Goal: Task Accomplishment & Management: Manage account settings

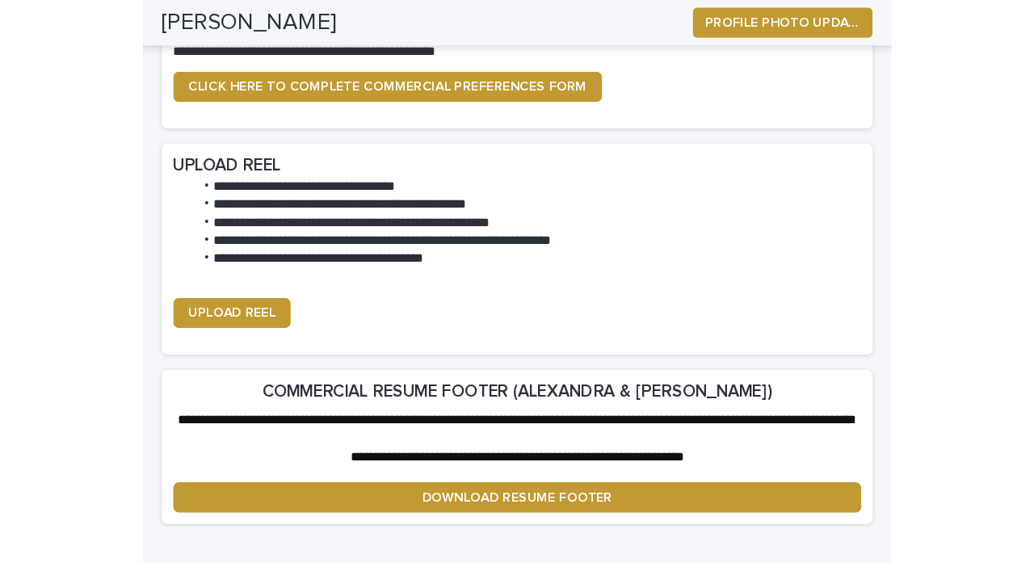
scroll to position [2277, 0]
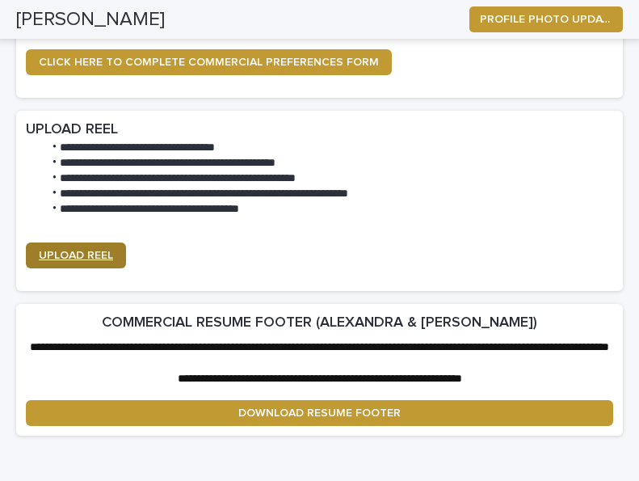
click at [69, 250] on span "UPLOAD REEL" at bounding box center [76, 255] width 74 height 11
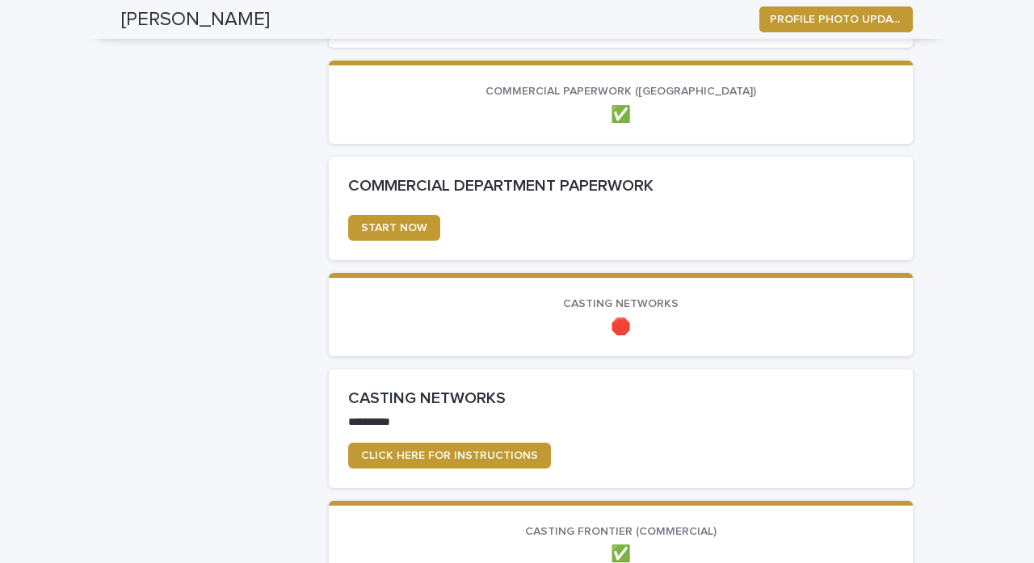
scroll to position [777, 0]
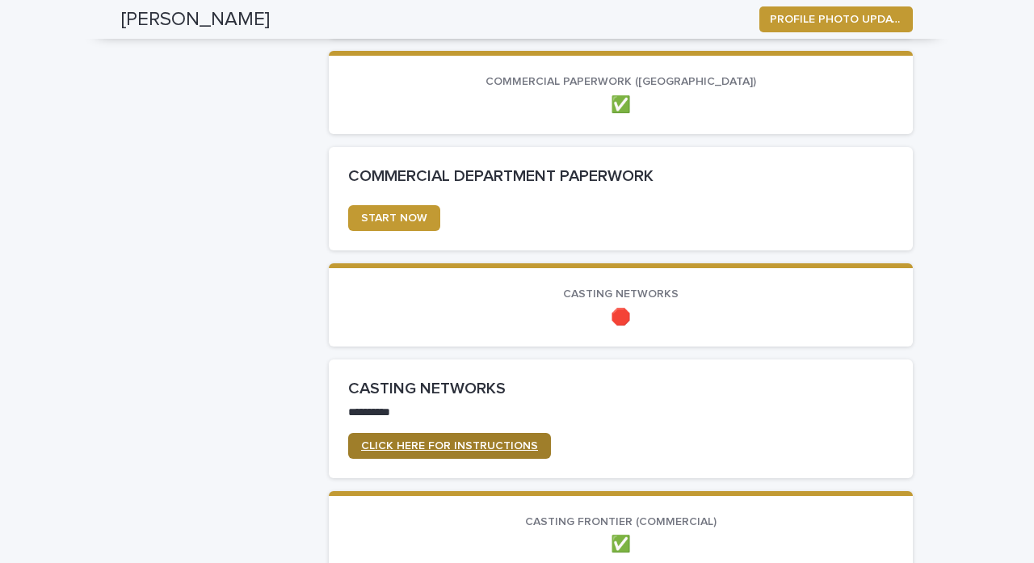
click at [444, 442] on span "CLICK HERE FOR INSTRUCTIONS" at bounding box center [449, 445] width 177 height 11
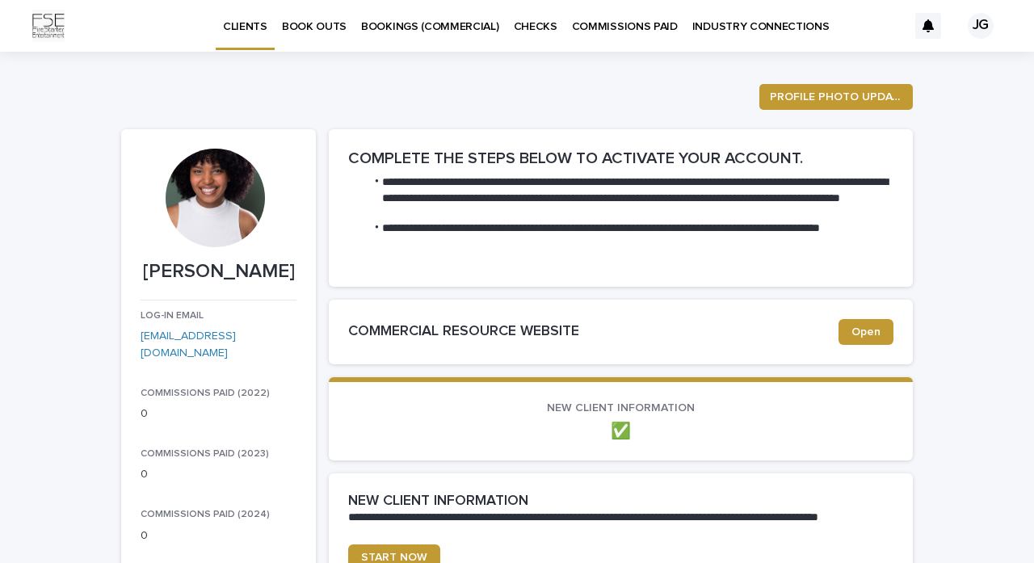
scroll to position [0, 0]
click at [638, 339] on link "Open" at bounding box center [866, 332] width 55 height 26
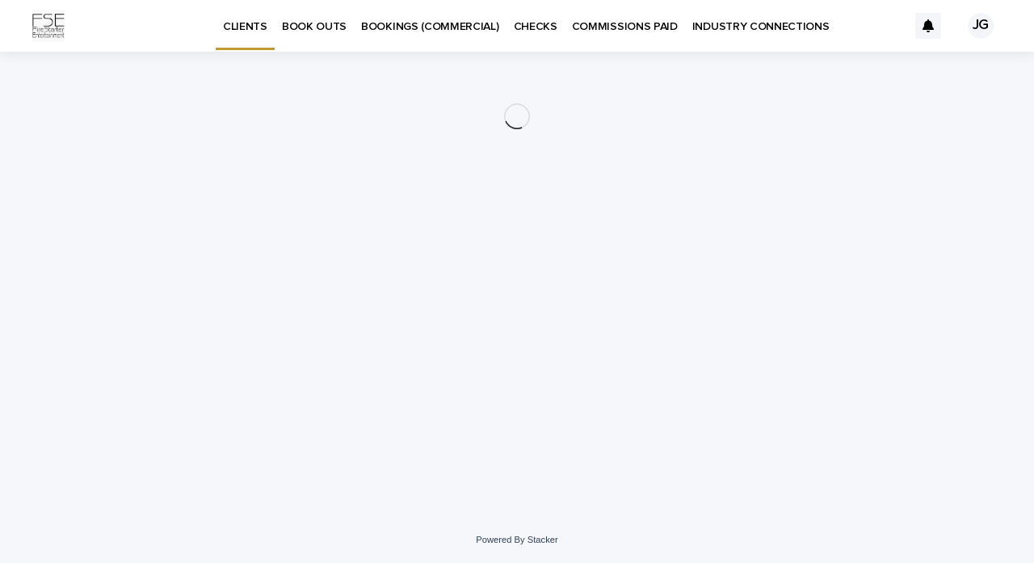
click at [246, 24] on p "CLIENTS" at bounding box center [245, 17] width 44 height 34
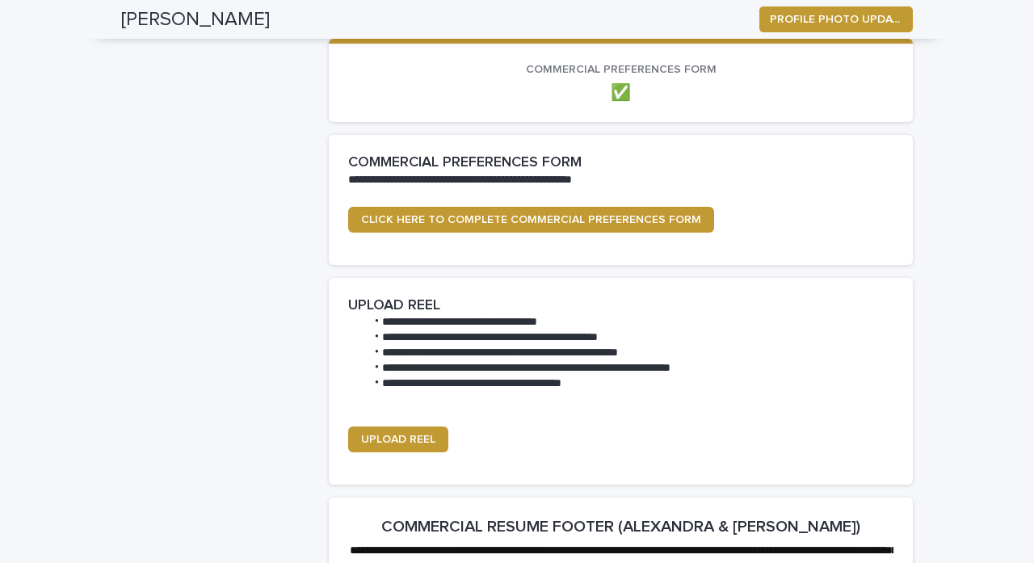
scroll to position [1838, 0]
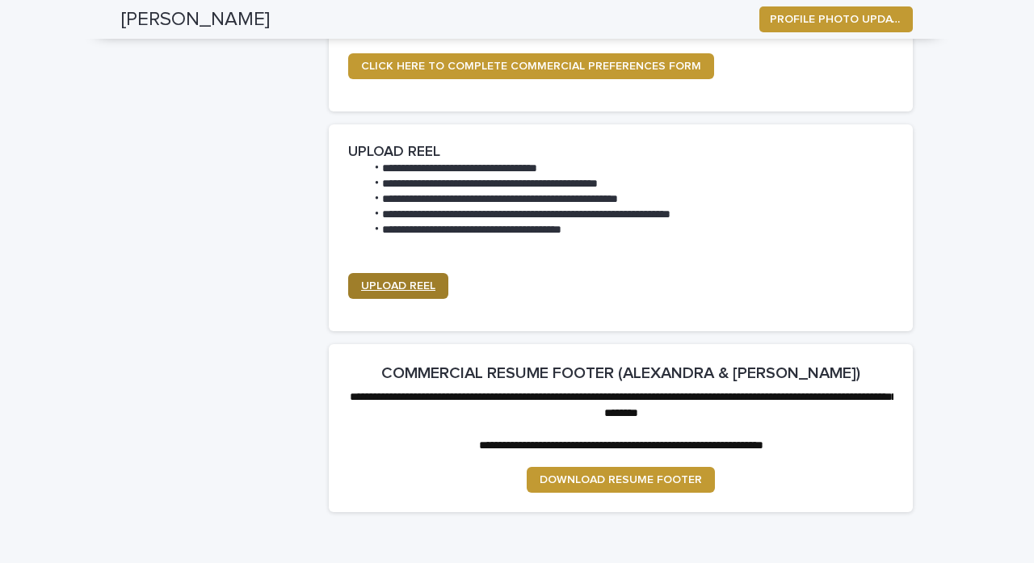
click at [395, 280] on span "UPLOAD REEL" at bounding box center [398, 285] width 74 height 11
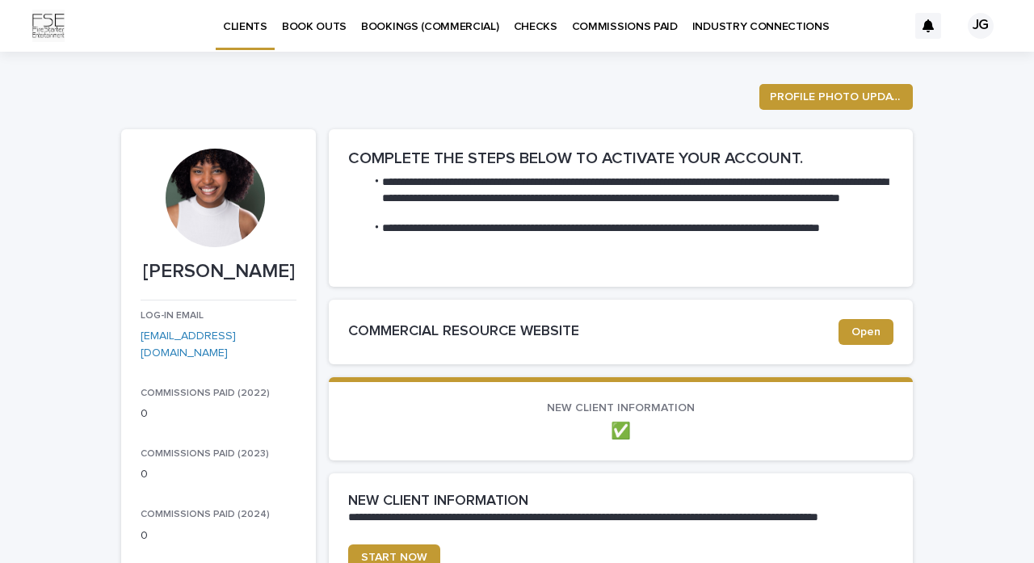
scroll to position [0, 0]
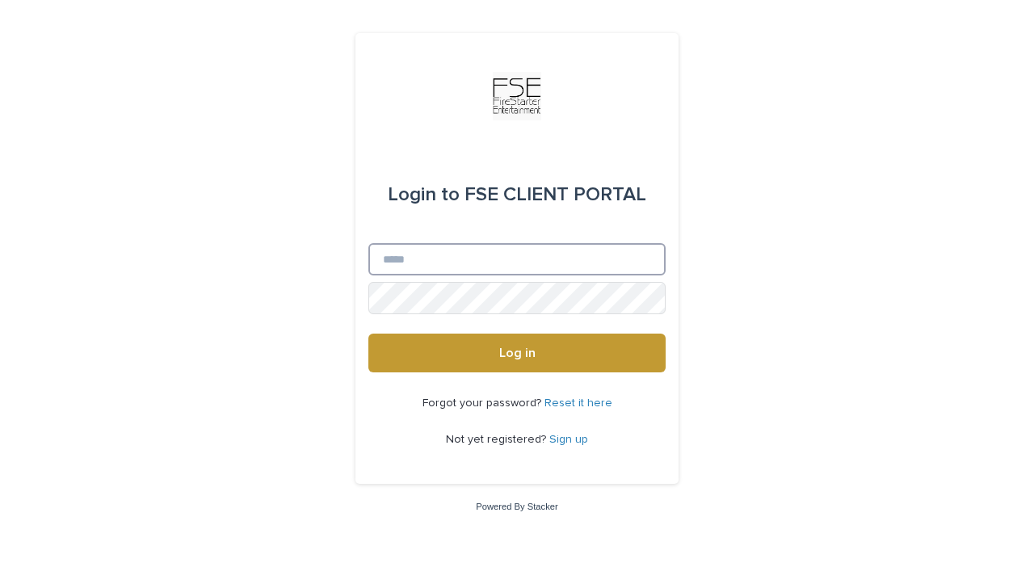
type input "**********"
click at [517, 354] on button "Log in" at bounding box center [516, 353] width 297 height 39
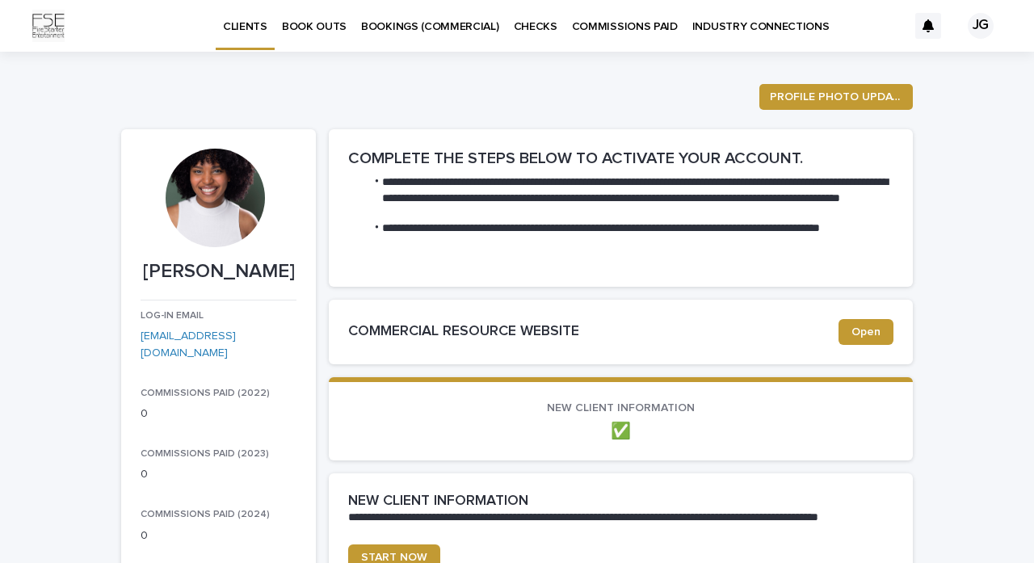
click at [309, 27] on p "BOOK OUTS" at bounding box center [314, 17] width 65 height 34
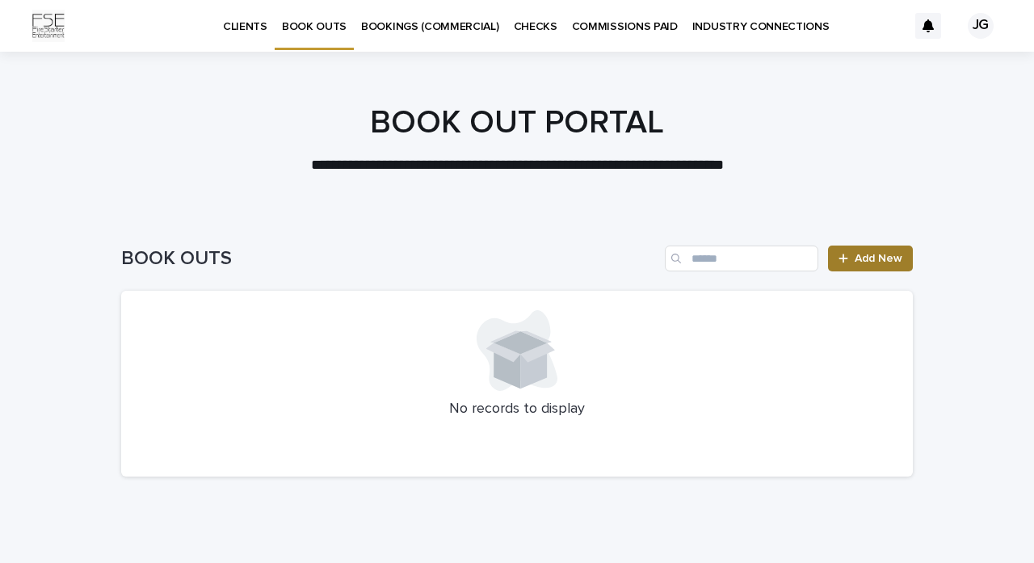
click at [868, 250] on link "Add New" at bounding box center [870, 259] width 85 height 26
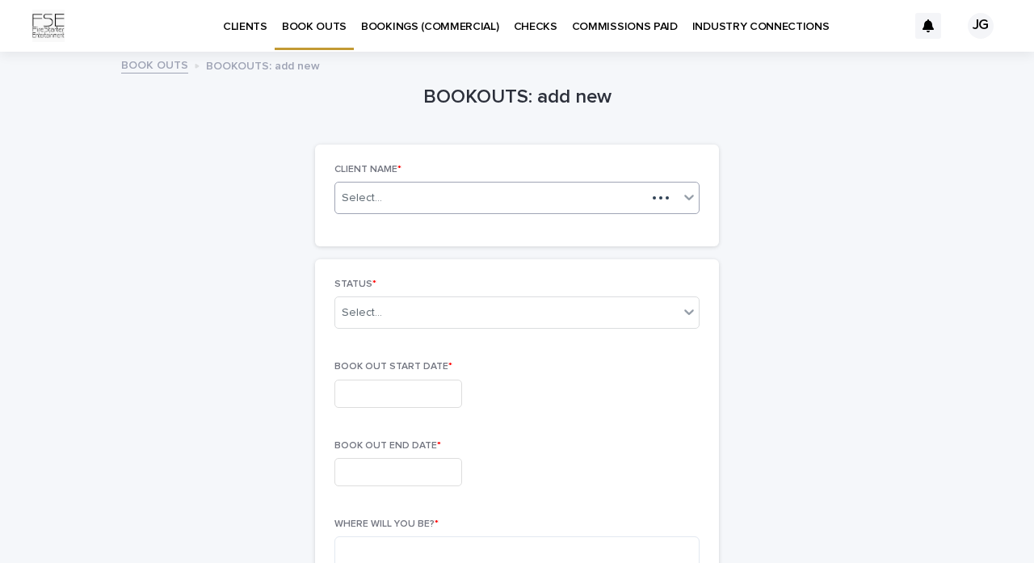
click at [509, 188] on div "Select..." at bounding box center [490, 198] width 311 height 20
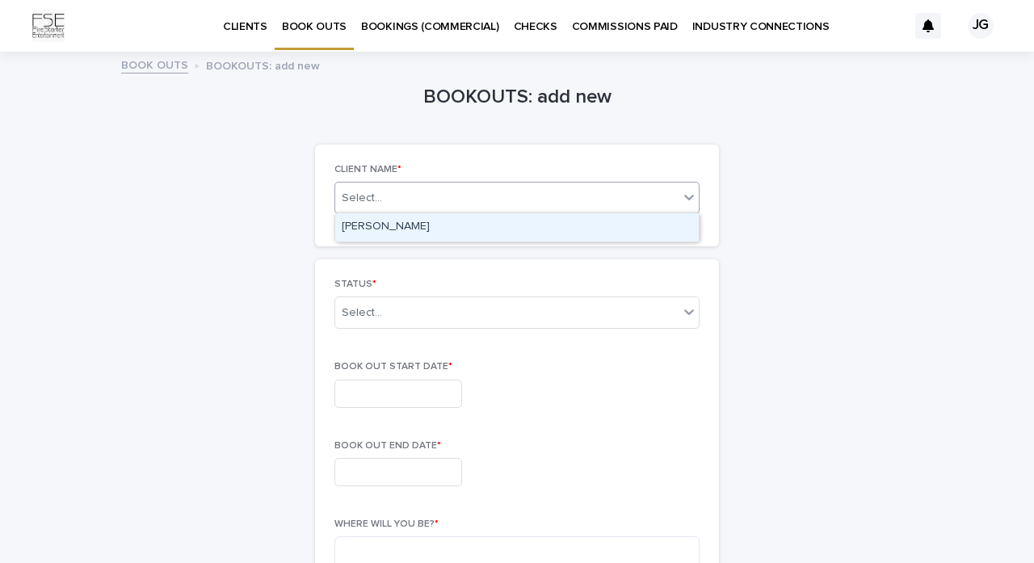
drag, startPoint x: 498, startPoint y: 211, endPoint x: 482, endPoint y: 220, distance: 17.7
click at [482, 220] on div "[PERSON_NAME]" at bounding box center [517, 227] width 364 height 28
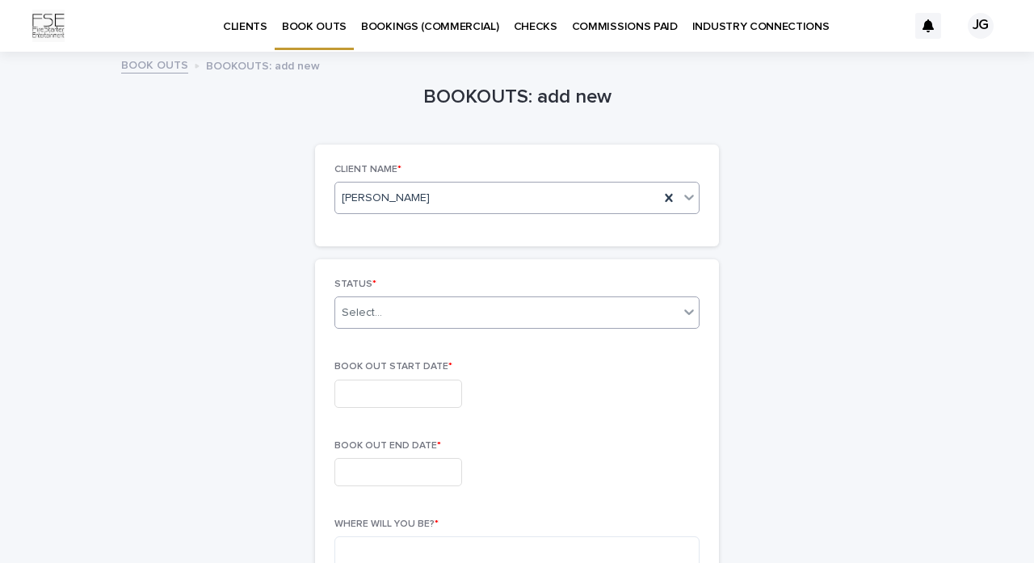
click at [416, 300] on div "Select..." at bounding box center [506, 313] width 343 height 27
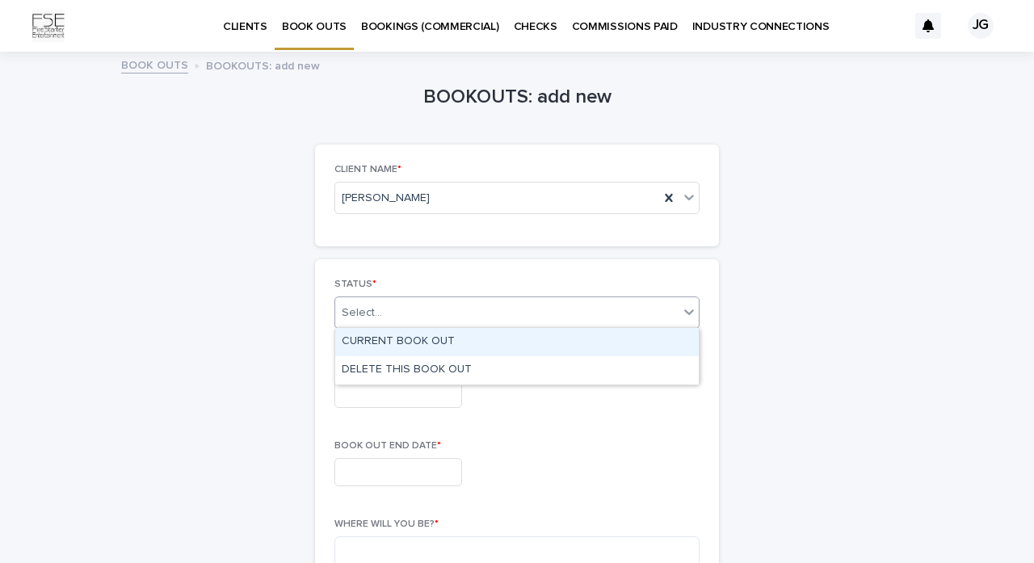
click at [437, 343] on div "CURRENT BOOK OUT" at bounding box center [517, 342] width 364 height 28
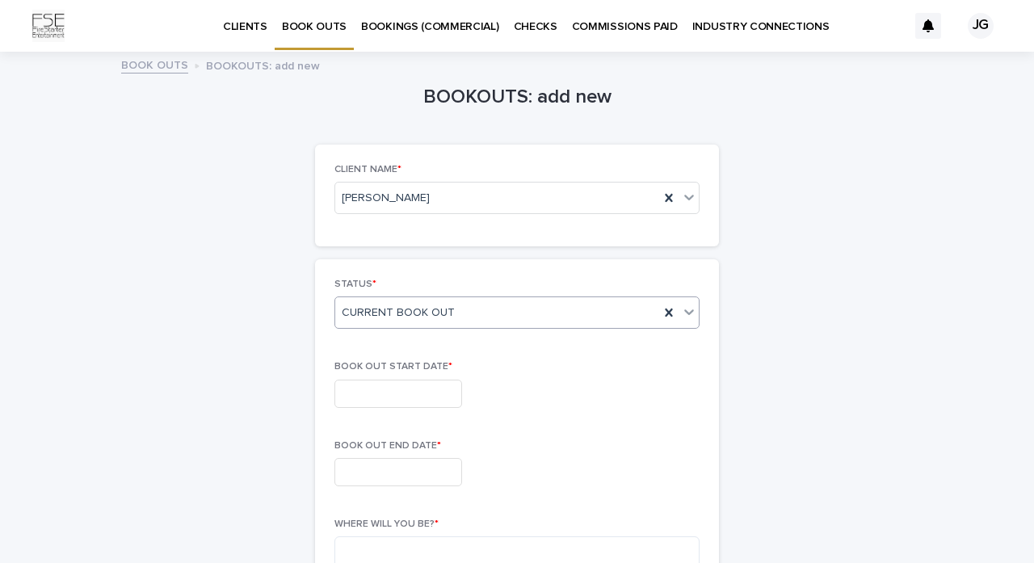
click at [426, 381] on input "text" at bounding box center [398, 394] width 128 height 28
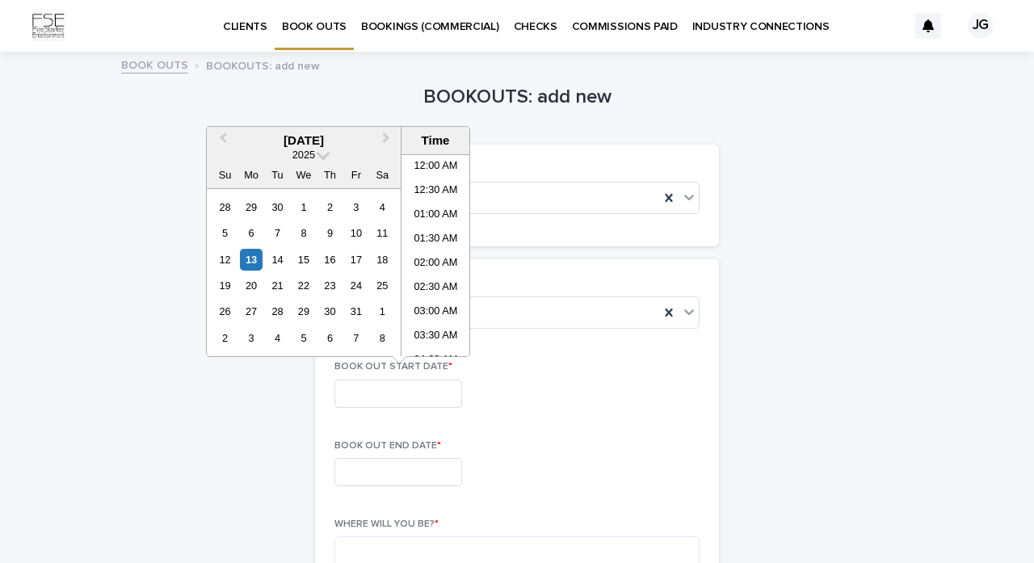
scroll to position [808, 0]
click at [337, 285] on div "23" at bounding box center [330, 286] width 22 height 22
type input "**********"
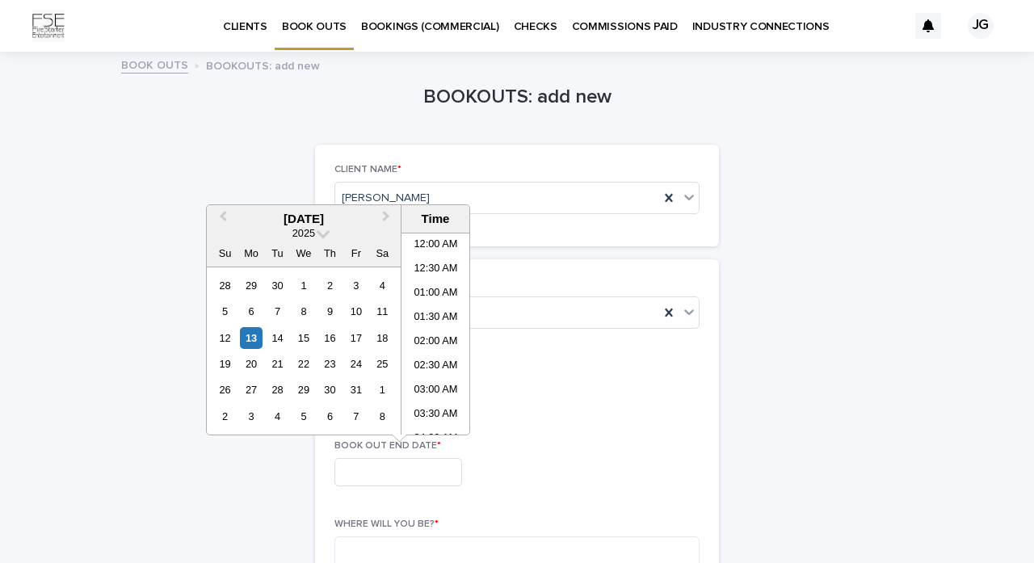
click at [385, 462] on input "text" at bounding box center [398, 472] width 128 height 28
click at [385, 222] on button "Next Month" at bounding box center [388, 220] width 26 height 26
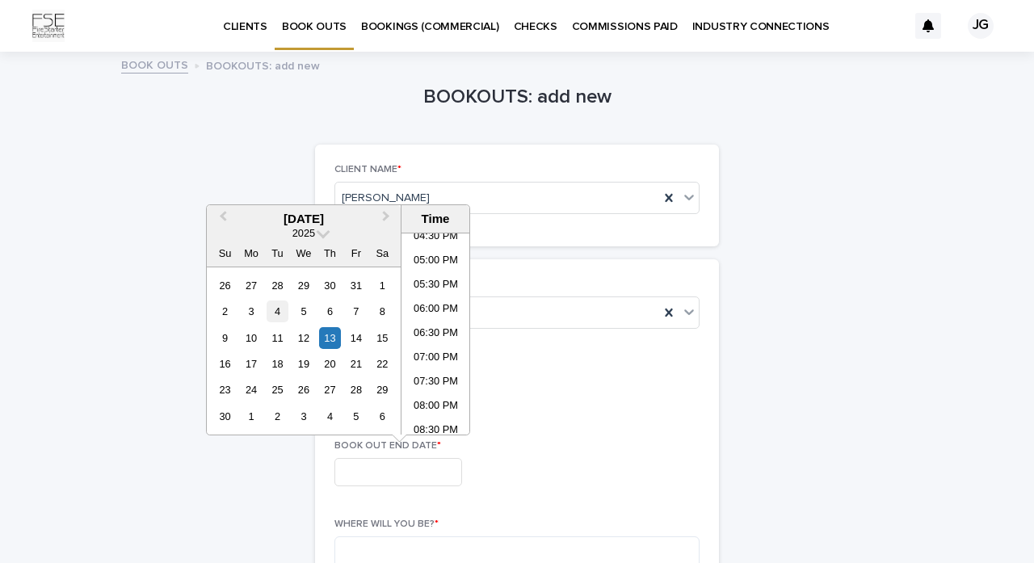
click at [278, 312] on div "4" at bounding box center [278, 312] width 22 height 22
type input "**********"
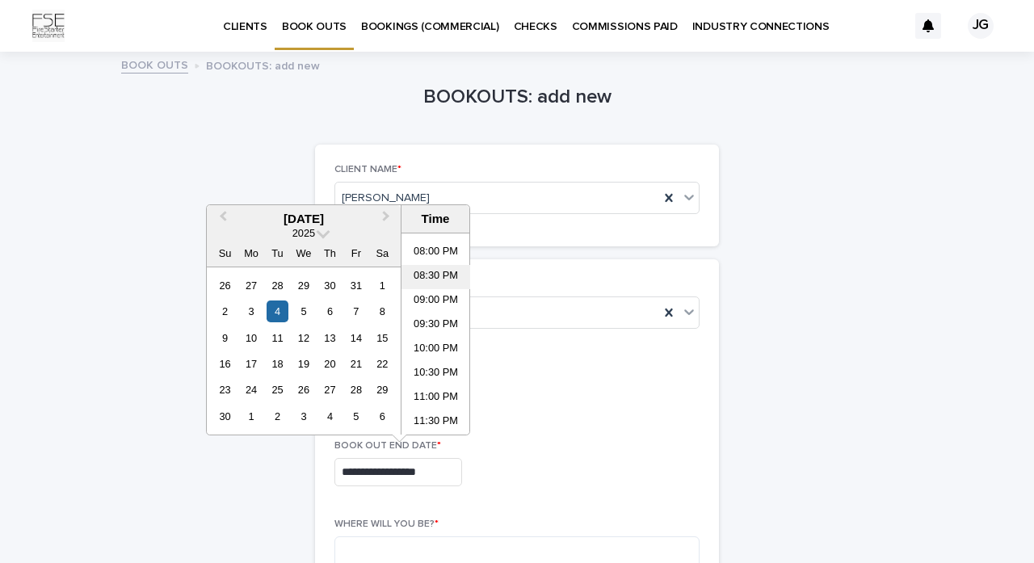
scroll to position [962, 0]
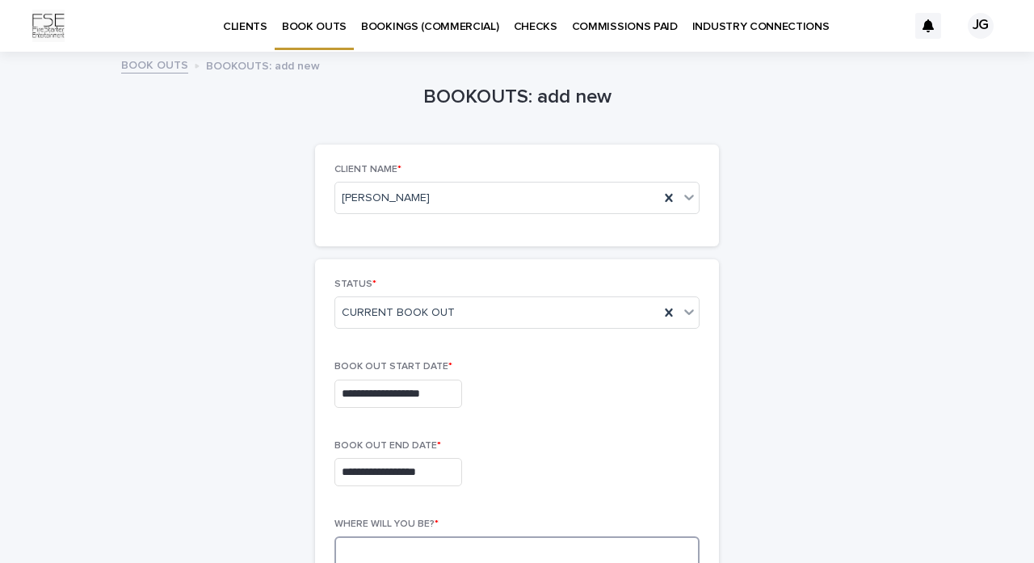
click at [429, 557] on textarea at bounding box center [516, 553] width 365 height 35
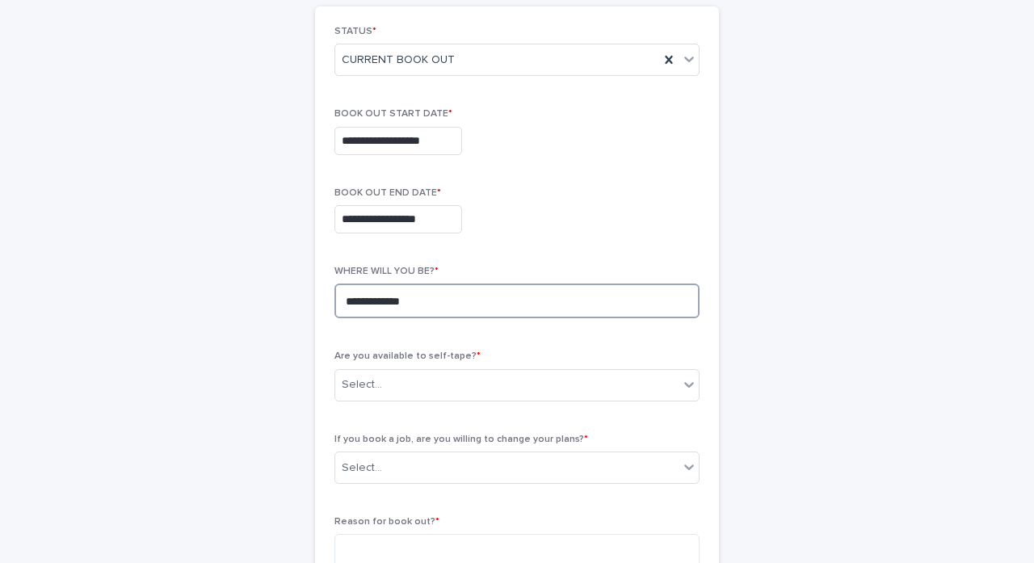
scroll to position [255, 0]
type textarea "**********"
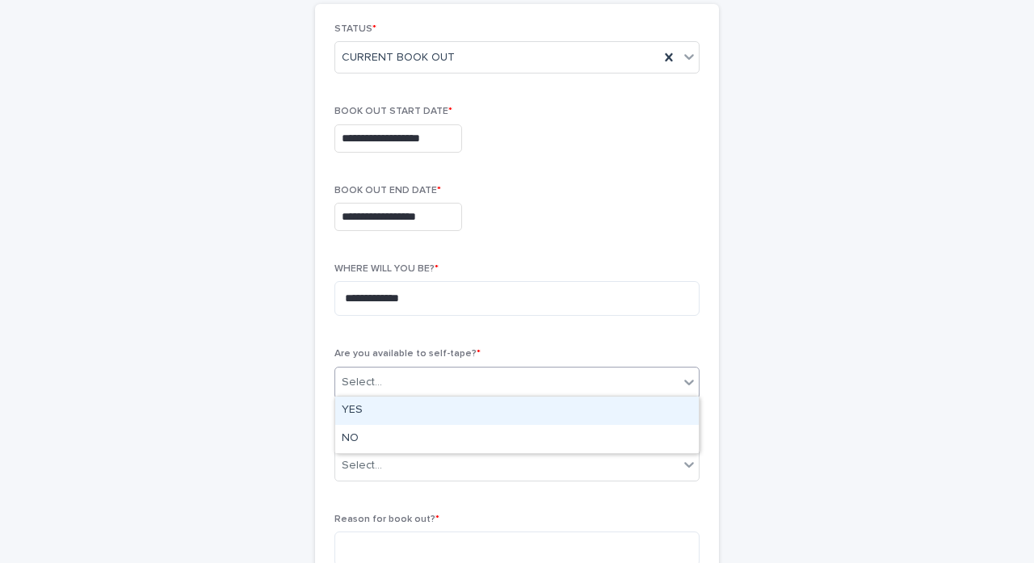
click at [426, 382] on div "Select..." at bounding box center [506, 382] width 343 height 27
click at [403, 415] on div "YES" at bounding box center [517, 411] width 364 height 28
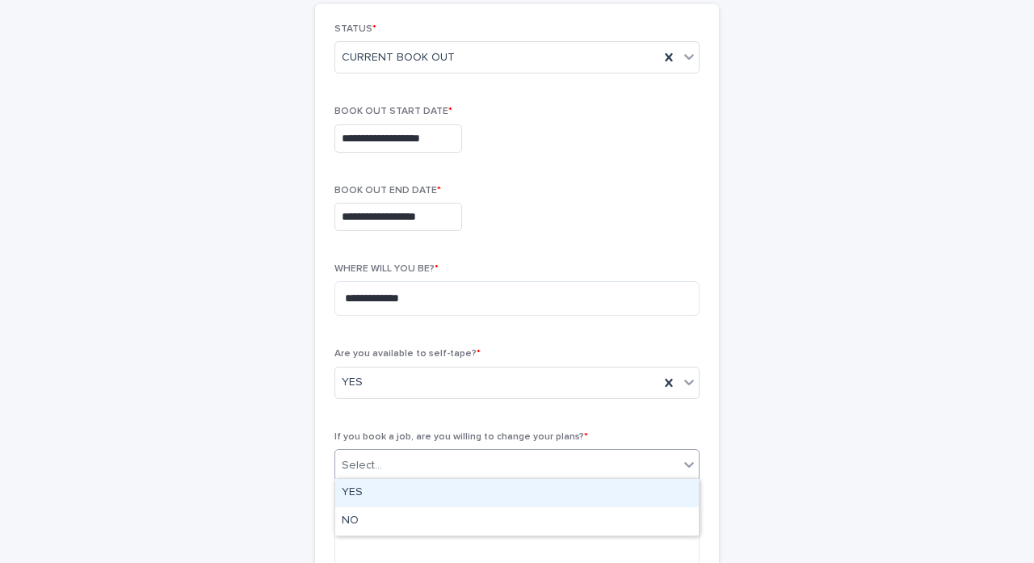
click at [403, 469] on div "Select..." at bounding box center [506, 465] width 343 height 27
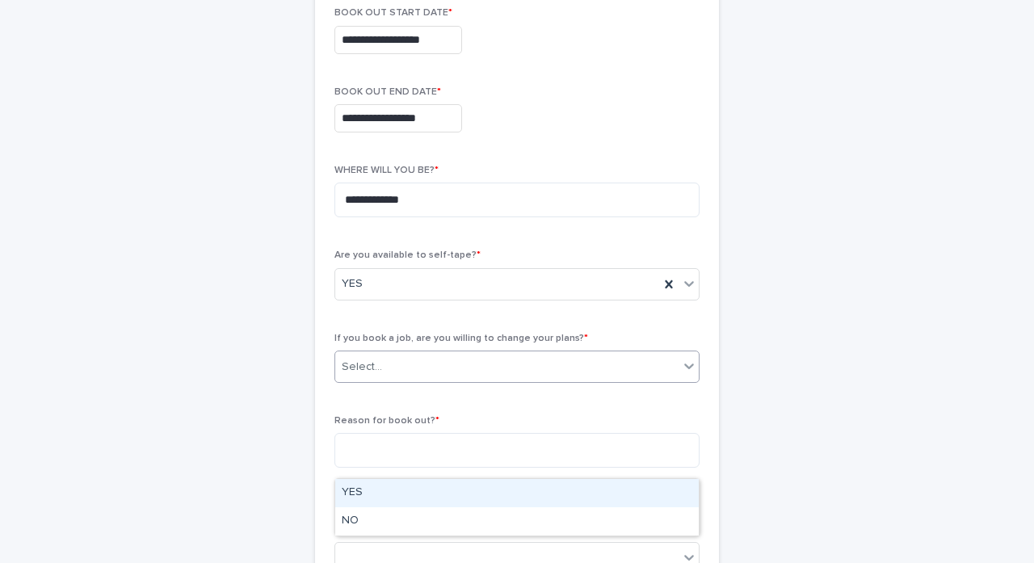
scroll to position [354, 0]
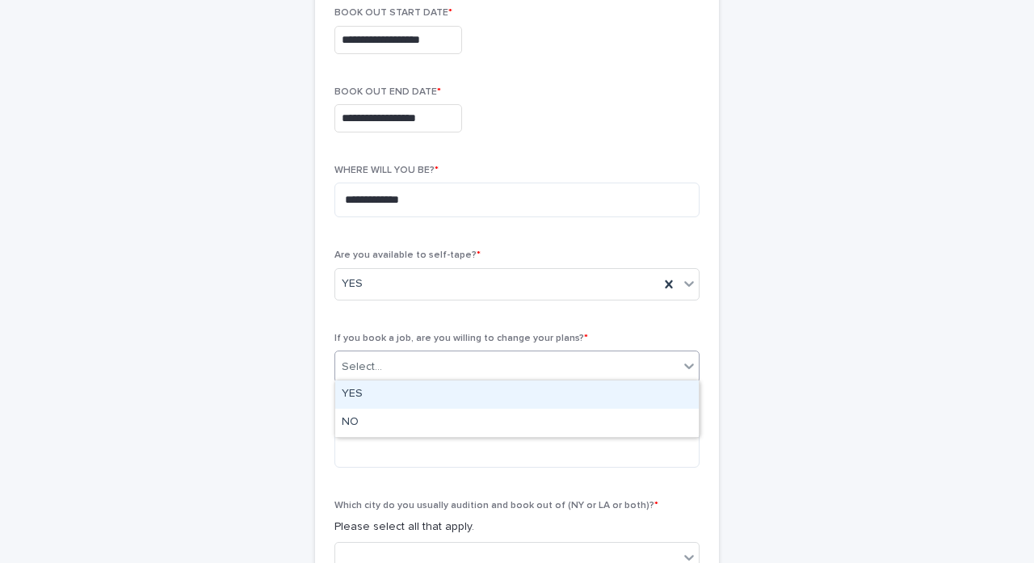
click at [438, 398] on div "YES" at bounding box center [517, 395] width 364 height 28
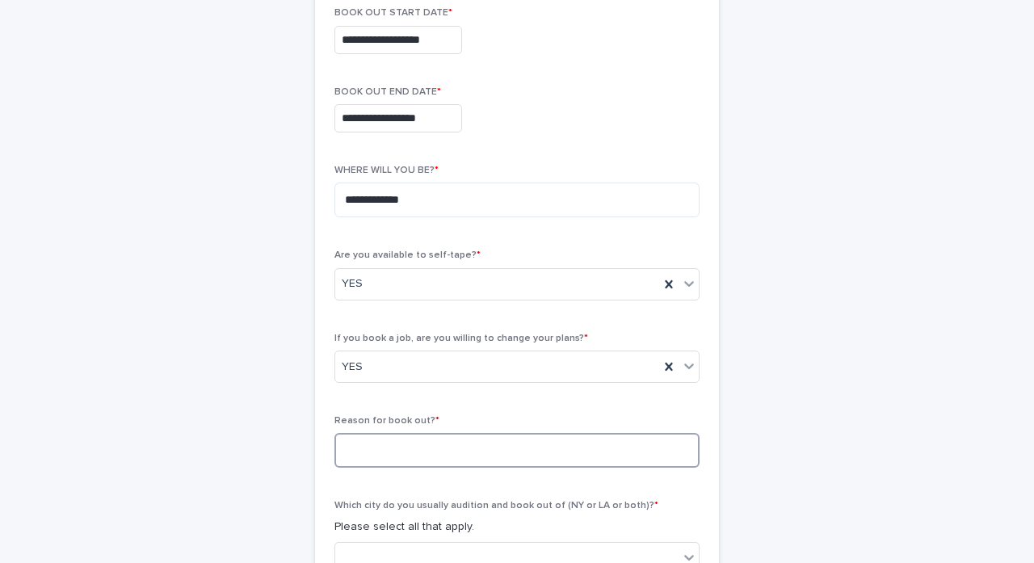
click at [422, 444] on textarea at bounding box center [516, 450] width 365 height 35
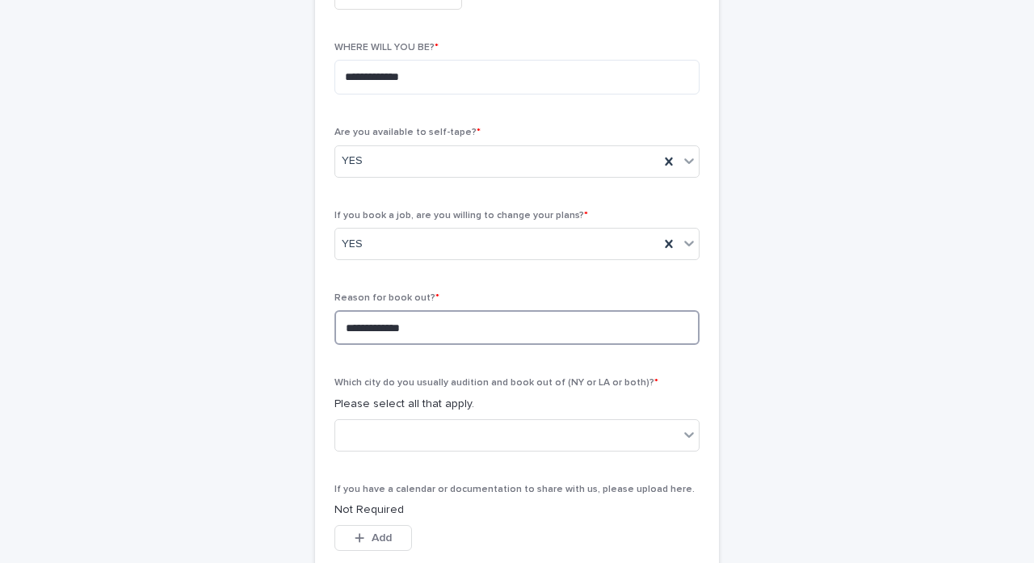
scroll to position [482, 0]
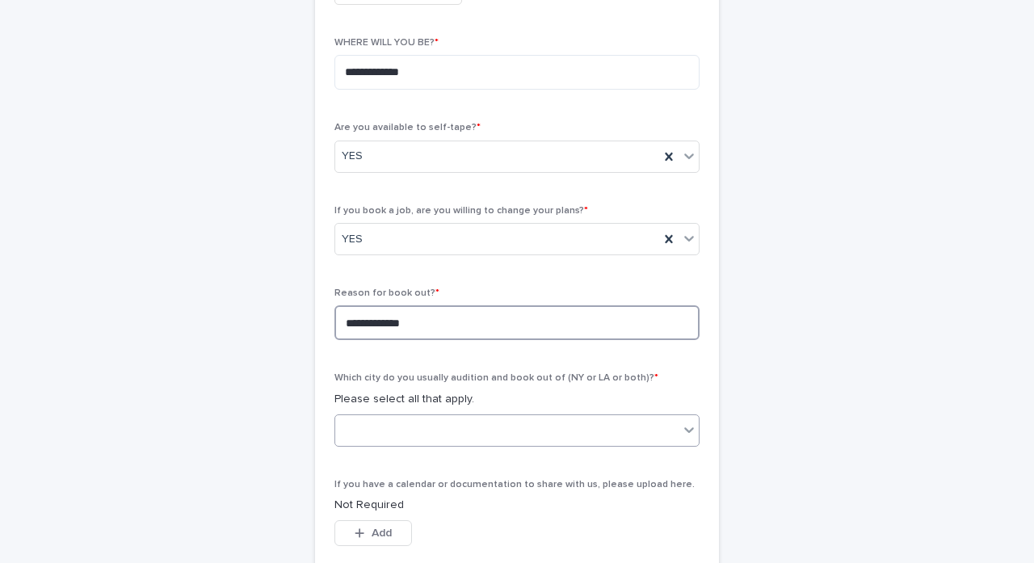
type textarea "**********"
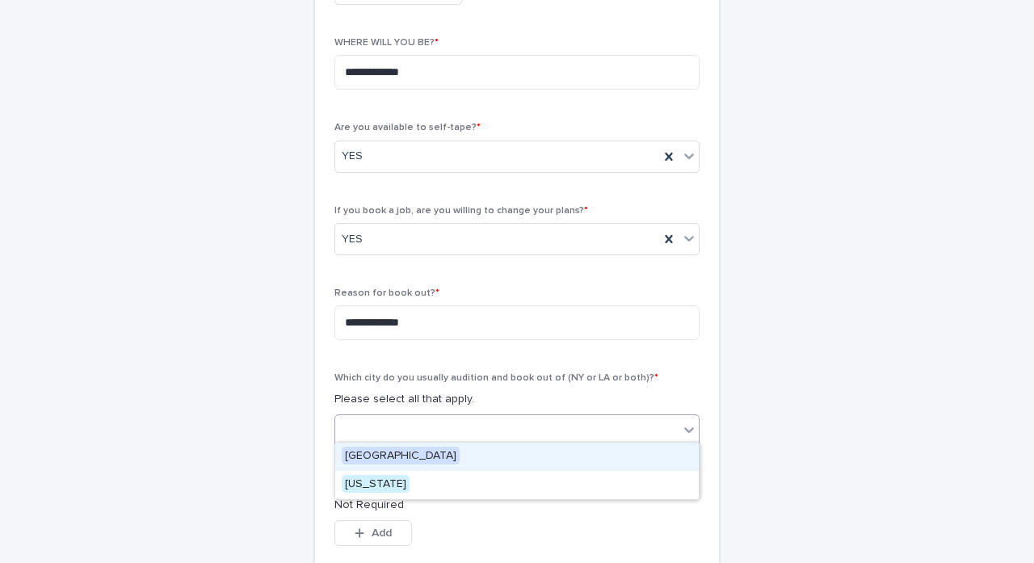
click at [524, 433] on div at bounding box center [506, 430] width 343 height 27
click at [507, 450] on div "[GEOGRAPHIC_DATA]" at bounding box center [517, 457] width 364 height 28
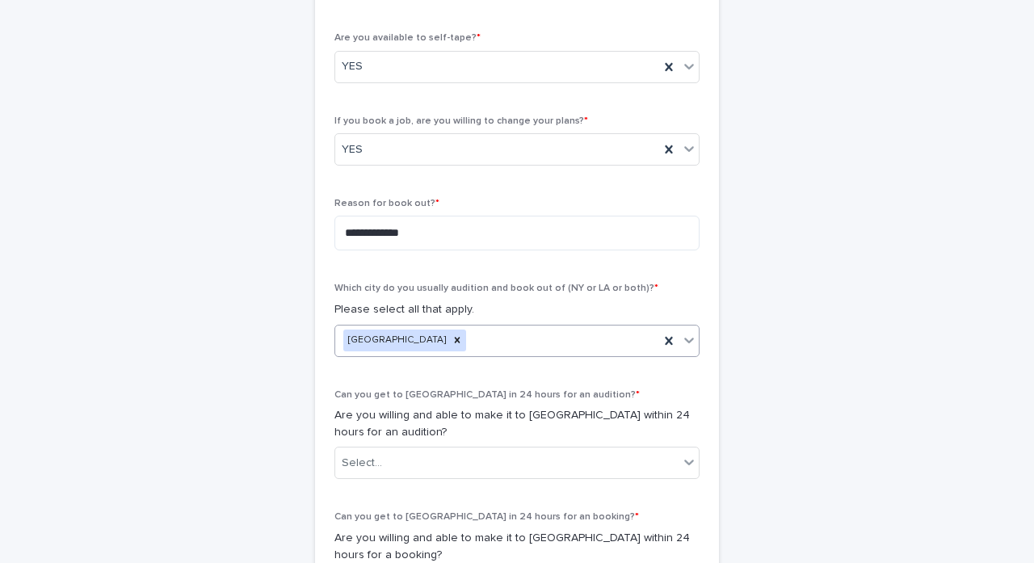
scroll to position [573, 0]
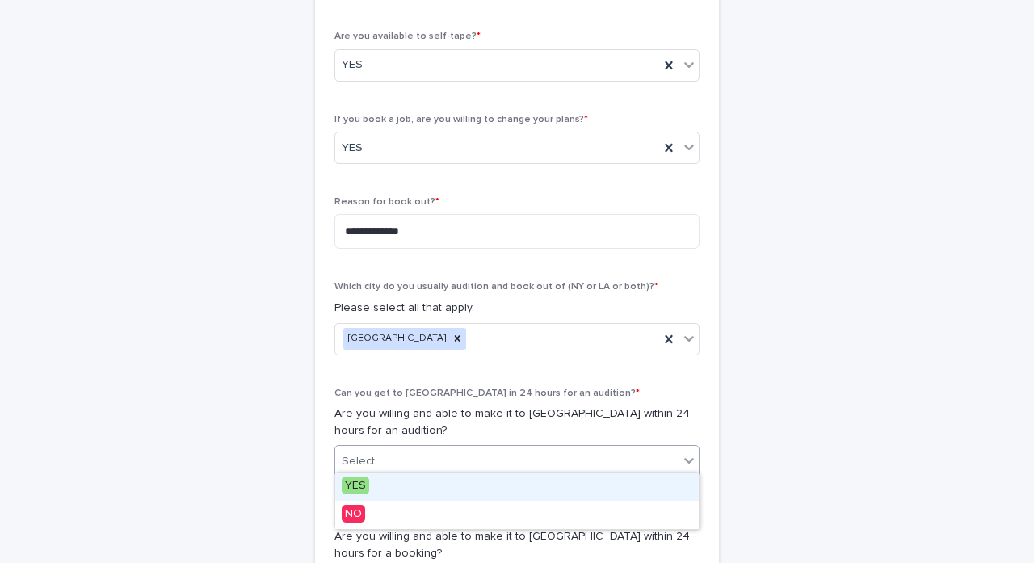
click at [507, 457] on div "Select..." at bounding box center [506, 461] width 343 height 27
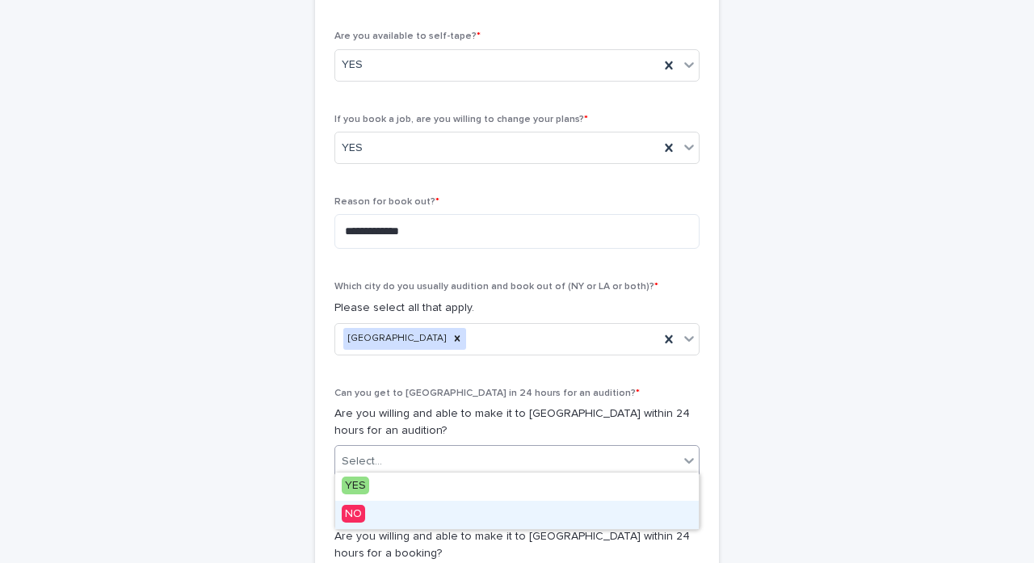
click at [470, 507] on div "NO" at bounding box center [517, 515] width 364 height 28
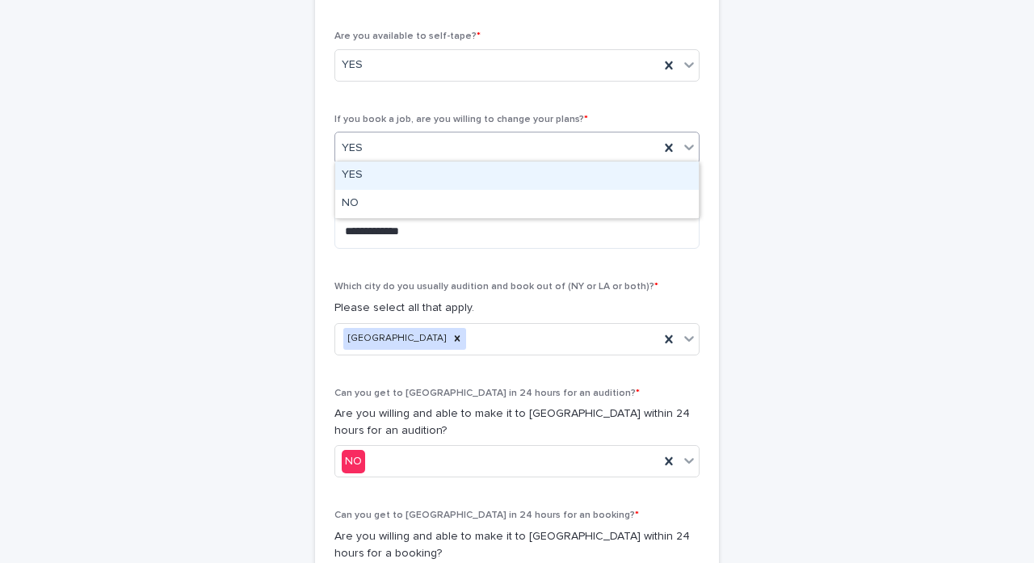
click at [610, 145] on div "YES" at bounding box center [497, 148] width 324 height 27
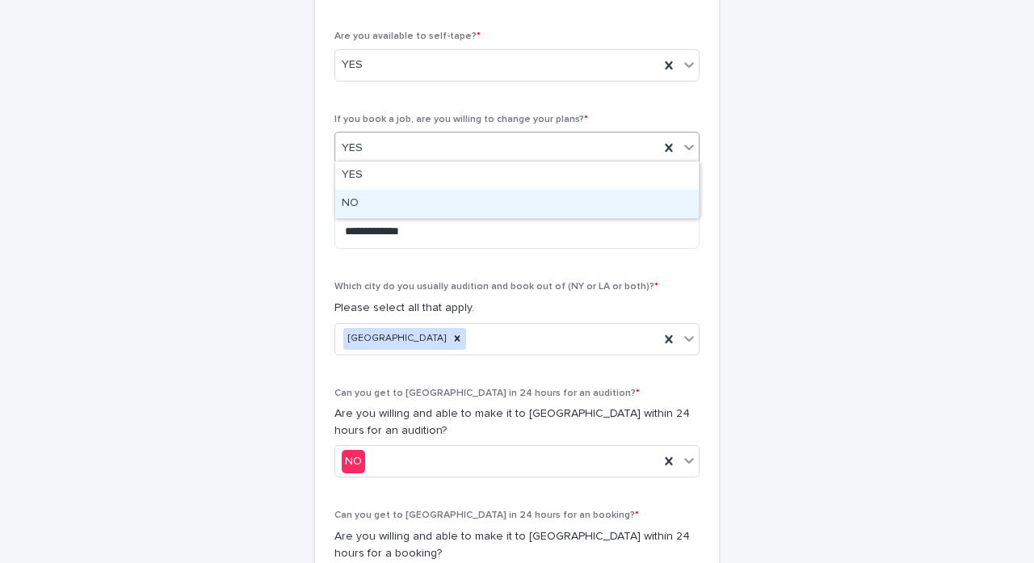
click at [536, 208] on div "NO" at bounding box center [517, 204] width 364 height 28
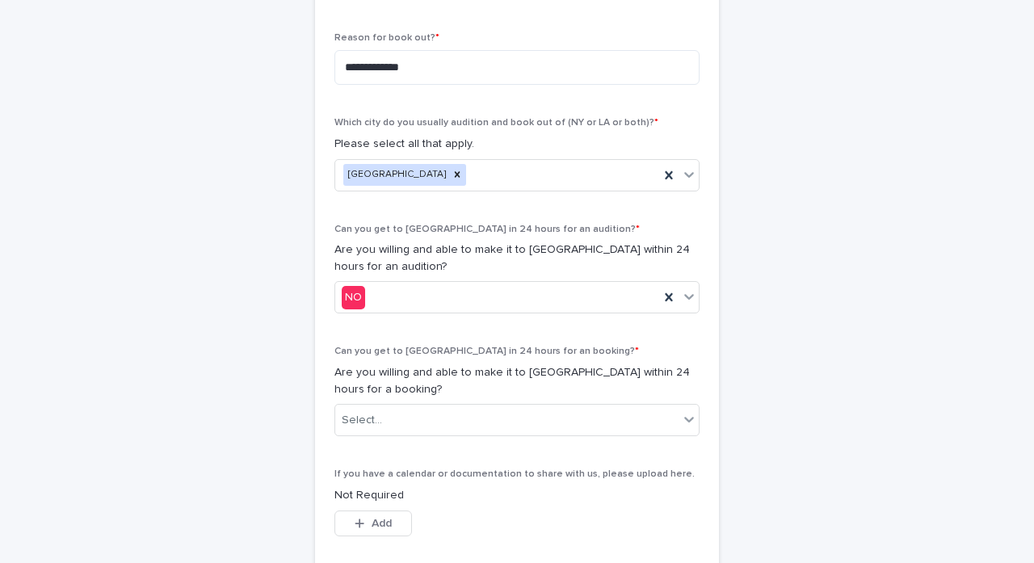
scroll to position [738, 0]
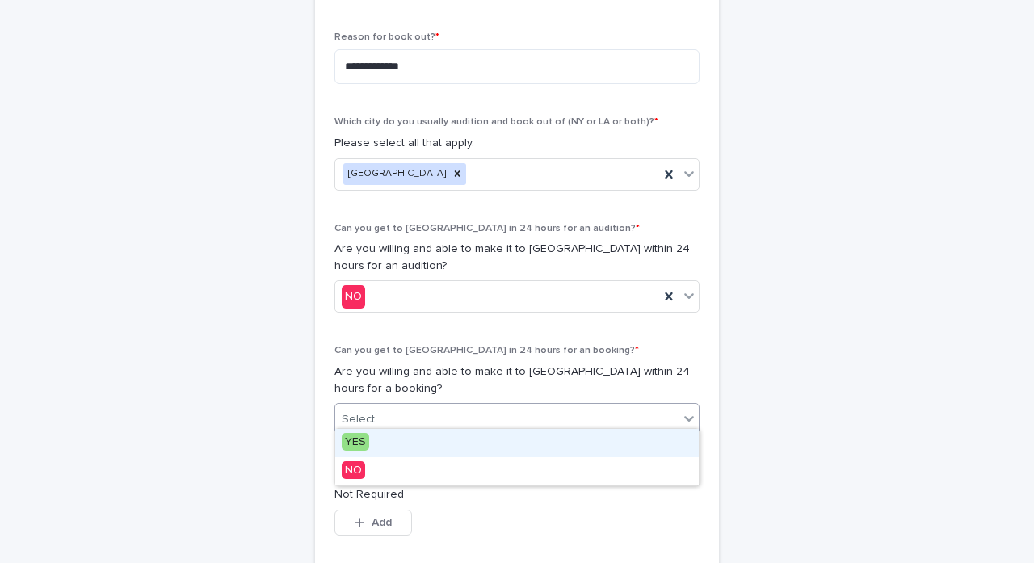
click at [519, 410] on div "Select..." at bounding box center [506, 419] width 343 height 27
click at [439, 441] on div "YES" at bounding box center [517, 443] width 364 height 28
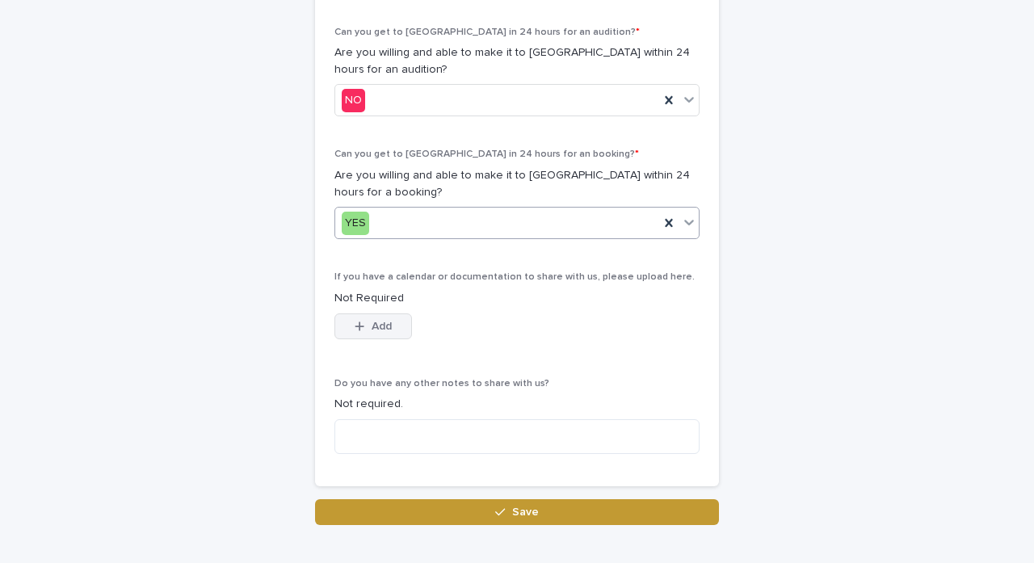
scroll to position [948, 0]
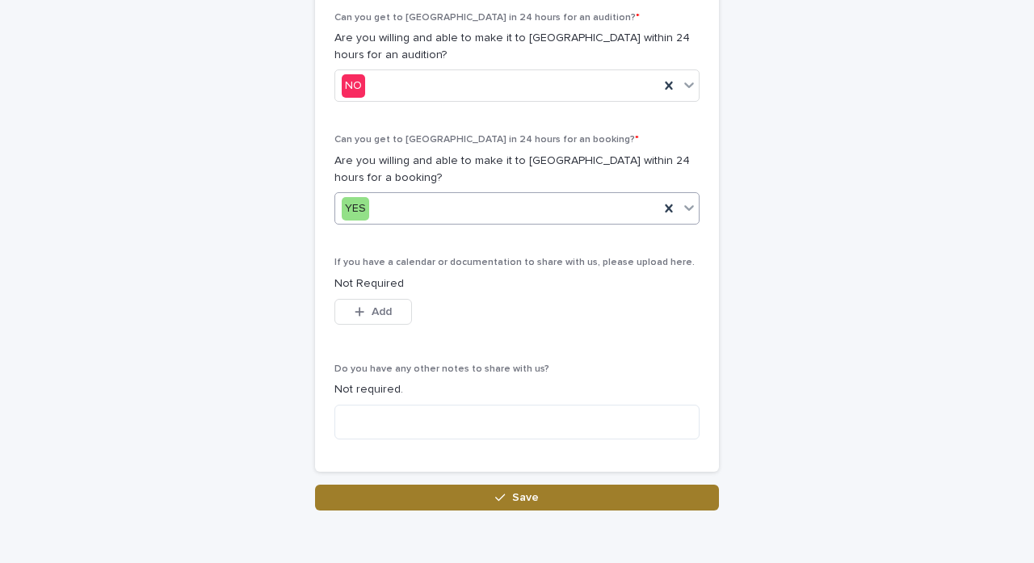
click at [469, 488] on button "Save" at bounding box center [517, 498] width 404 height 26
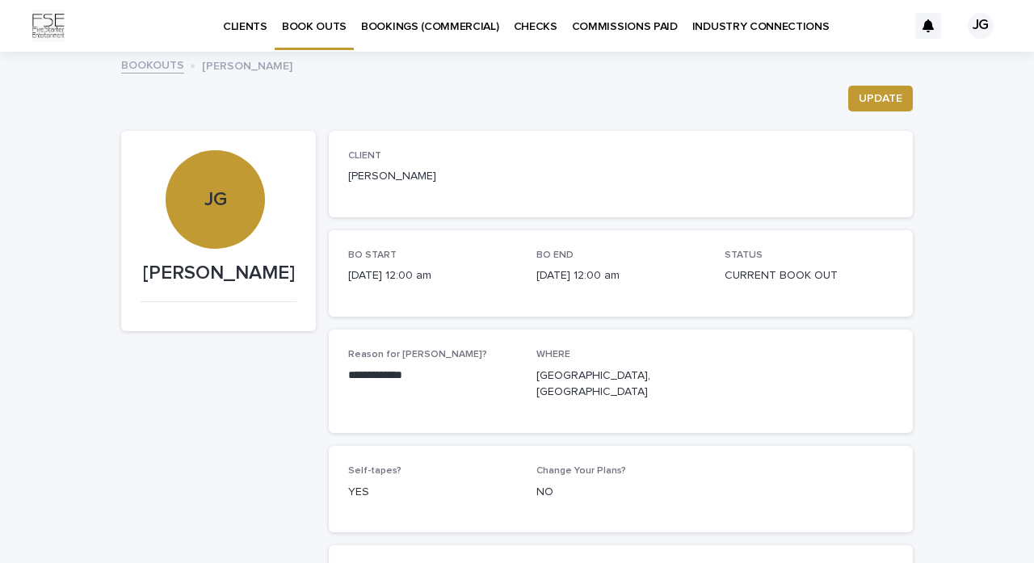
click at [324, 31] on p "BOOK OUTS" at bounding box center [314, 17] width 65 height 34
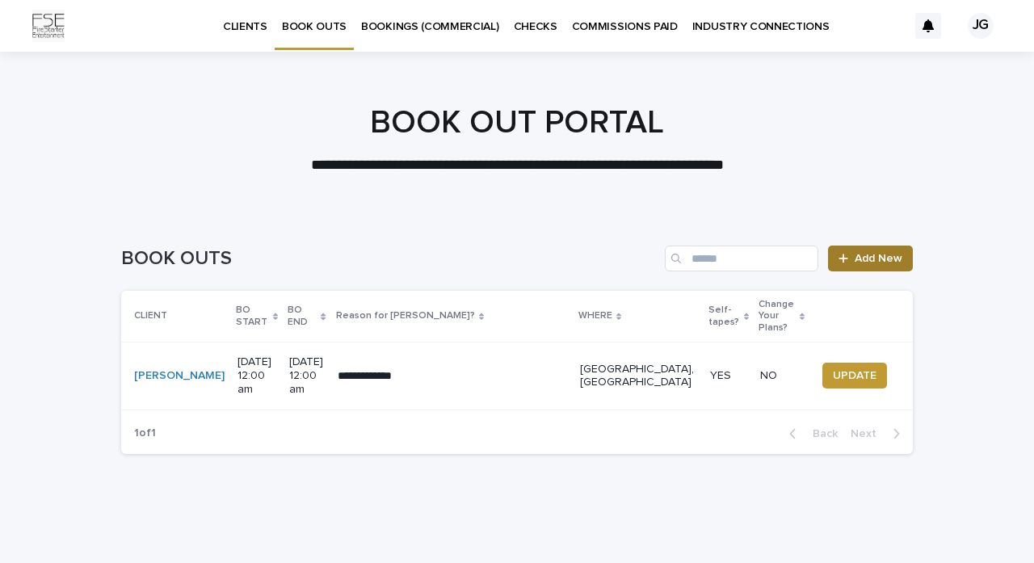
click at [895, 262] on span "Add New" at bounding box center [879, 258] width 48 height 11
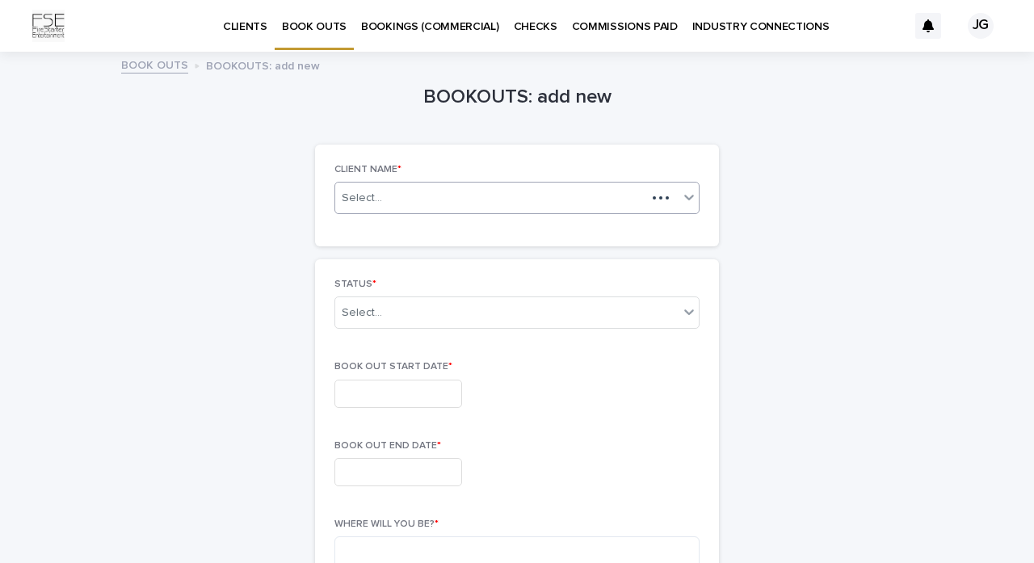
click at [446, 188] on div "Select..." at bounding box center [490, 198] width 311 height 20
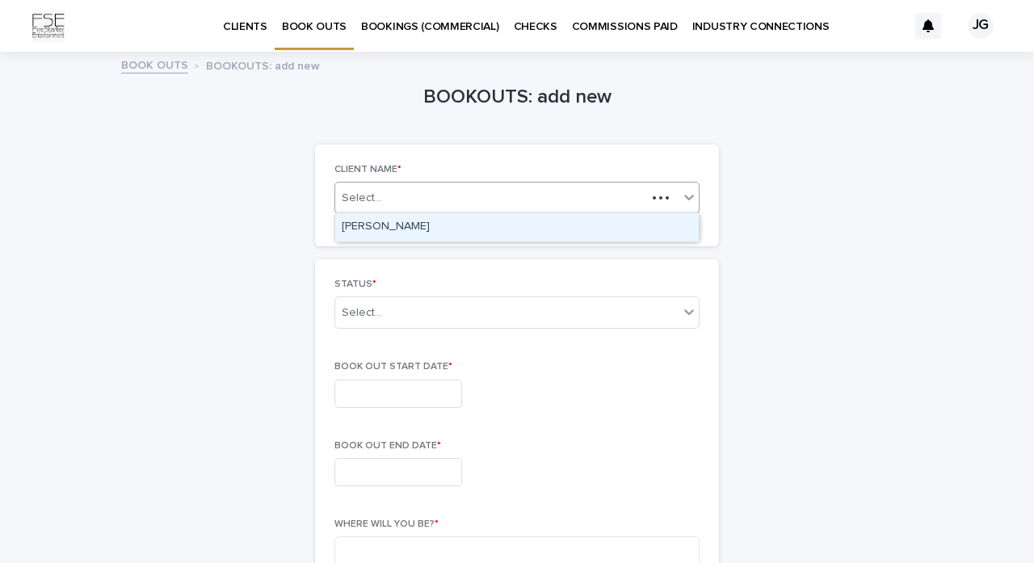
click at [414, 229] on div "[PERSON_NAME]" at bounding box center [517, 227] width 364 height 28
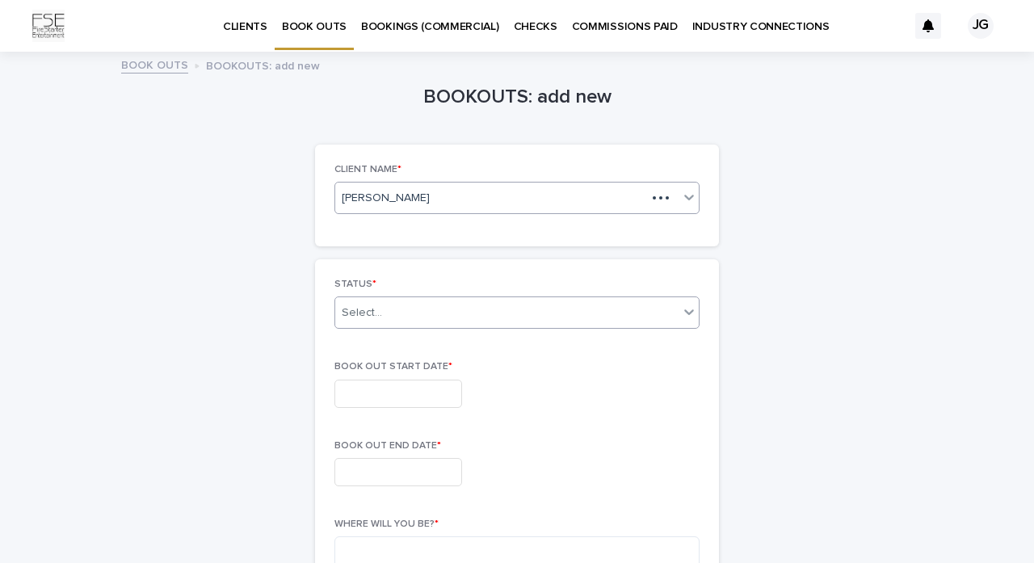
click at [381, 307] on div "Select..." at bounding box center [506, 313] width 343 height 27
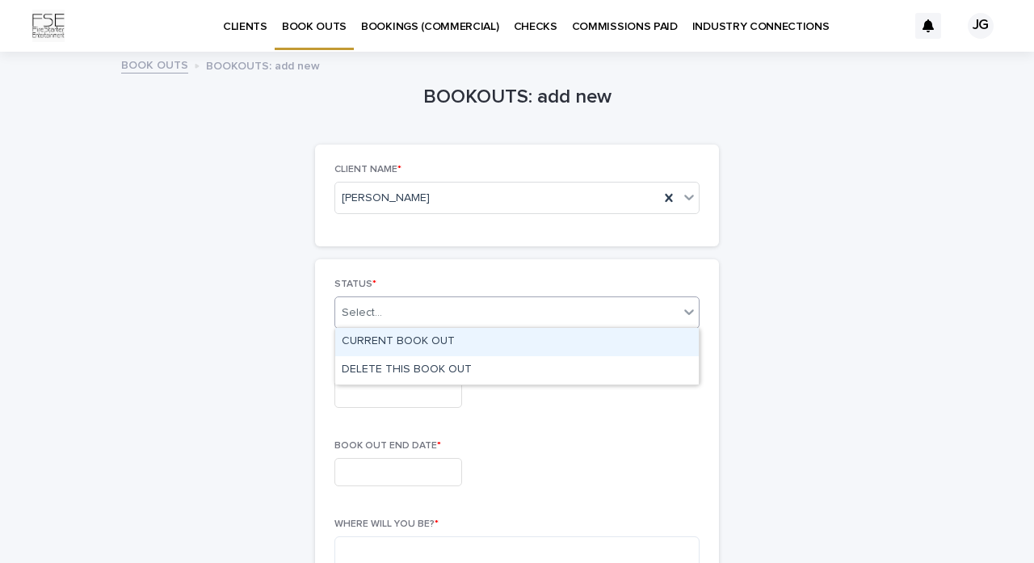
click at [388, 345] on div "CURRENT BOOK OUT" at bounding box center [517, 342] width 364 height 28
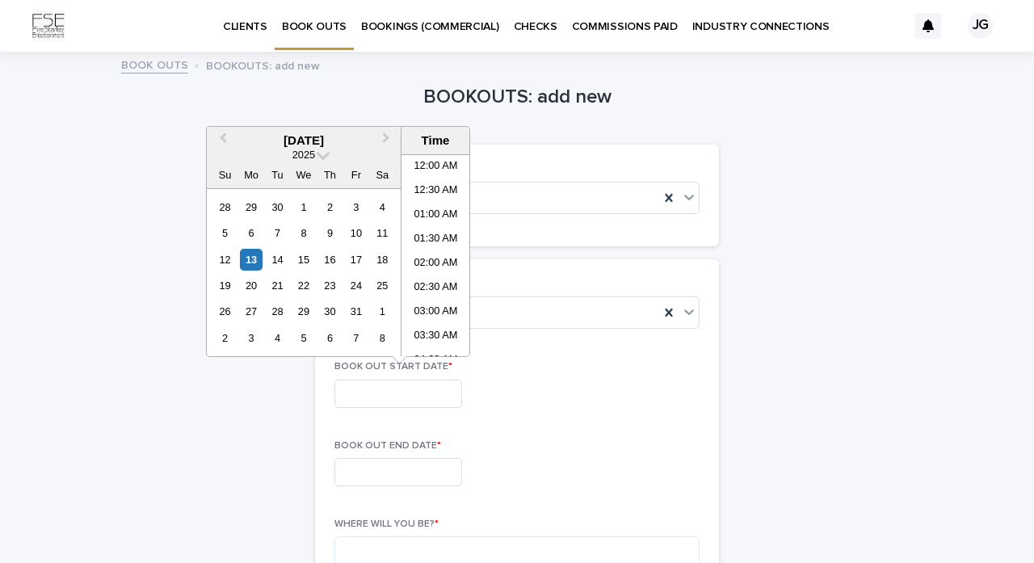
click at [381, 386] on input "text" at bounding box center [398, 394] width 128 height 28
click at [380, 140] on button "Next Month" at bounding box center [388, 141] width 26 height 26
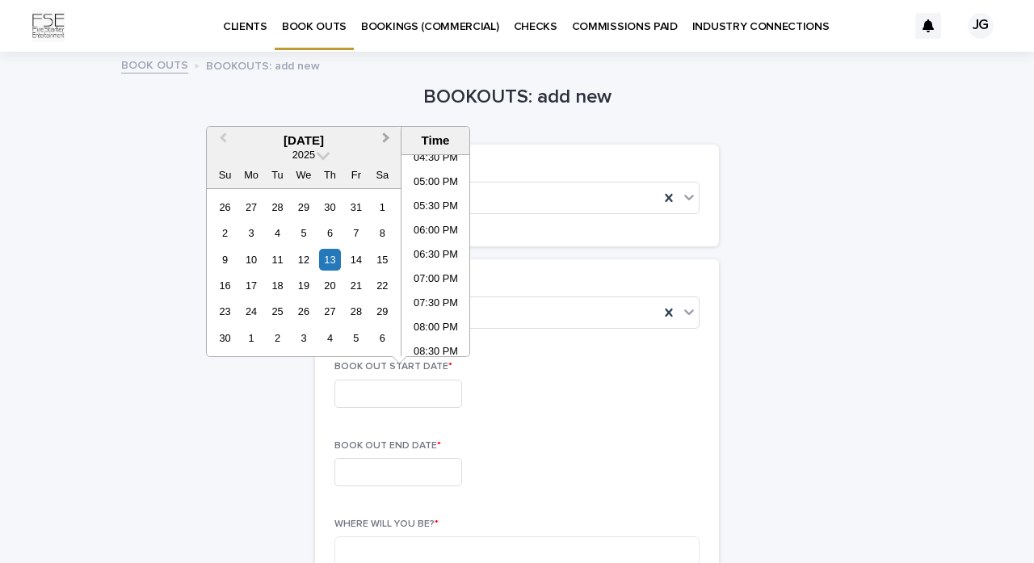
click at [380, 141] on button "Next Month" at bounding box center [388, 141] width 26 height 26
click at [256, 287] on div "22" at bounding box center [251, 286] width 22 height 22
type input "**********"
click at [382, 476] on input "text" at bounding box center [398, 472] width 128 height 28
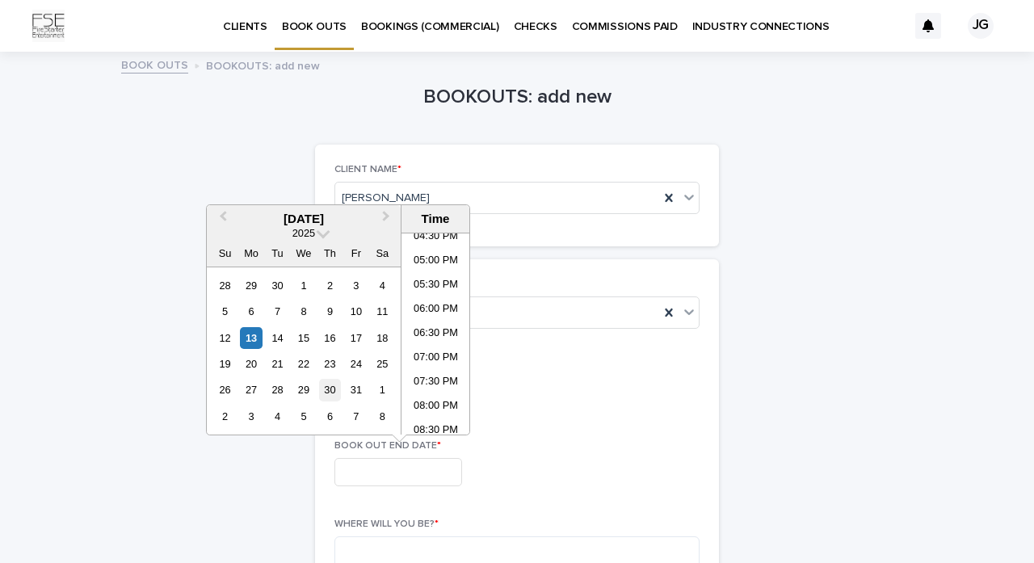
click at [334, 396] on div "30" at bounding box center [330, 390] width 22 height 22
click at [386, 215] on span "Next Month" at bounding box center [386, 219] width 0 height 22
click at [386, 221] on span "Next Month" at bounding box center [386, 219] width 0 height 22
click at [281, 391] on div "30" at bounding box center [278, 390] width 22 height 22
type input "**********"
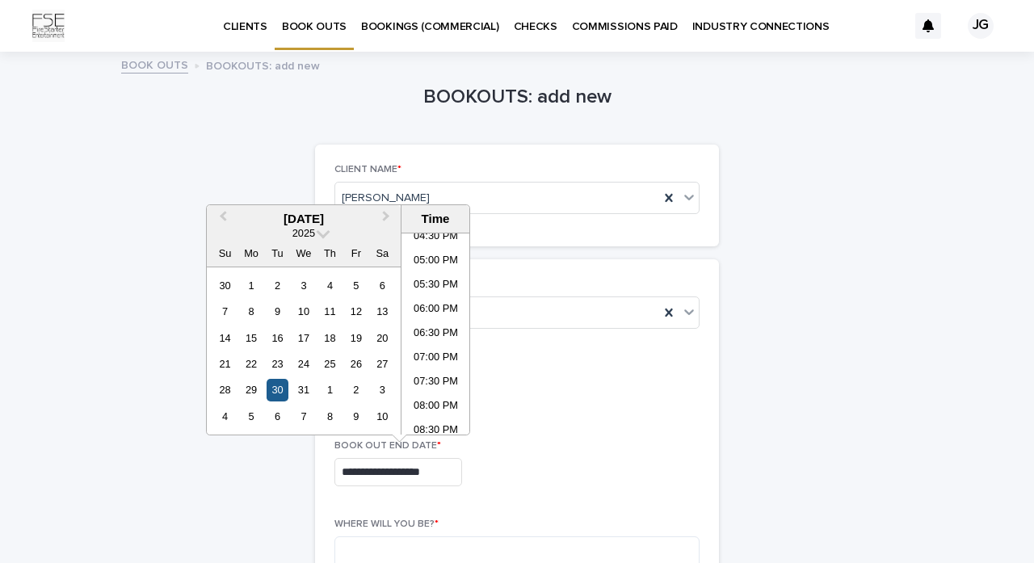
click at [280, 391] on div "30" at bounding box center [278, 390] width 22 height 22
click at [393, 469] on input "**********" at bounding box center [398, 472] width 128 height 28
click at [284, 389] on div "30" at bounding box center [278, 390] width 22 height 22
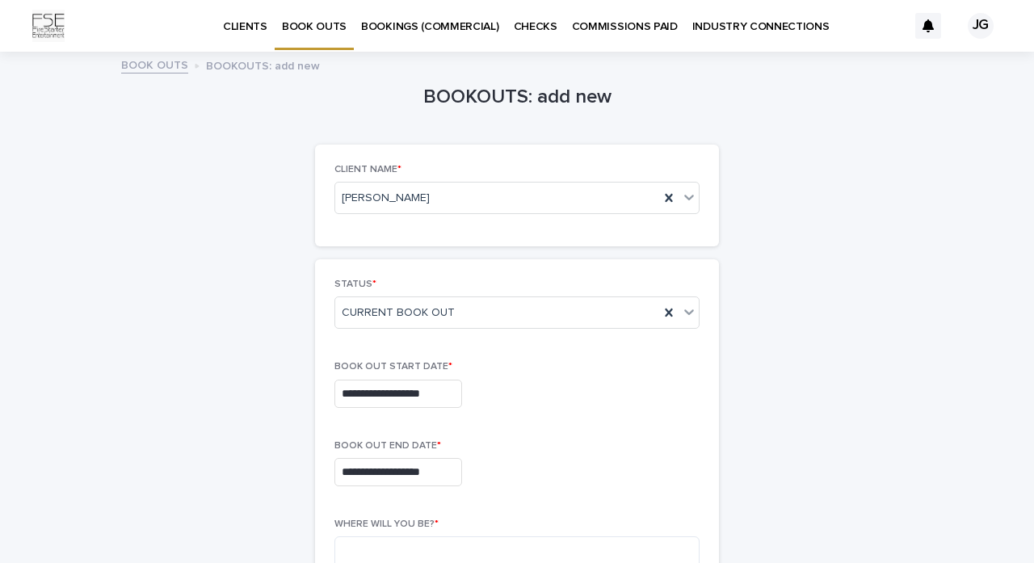
click at [599, 409] on div "**********" at bounding box center [516, 390] width 365 height 59
click at [426, 393] on input "**********" at bounding box center [398, 394] width 128 height 28
click at [597, 385] on div "**********" at bounding box center [516, 394] width 365 height 28
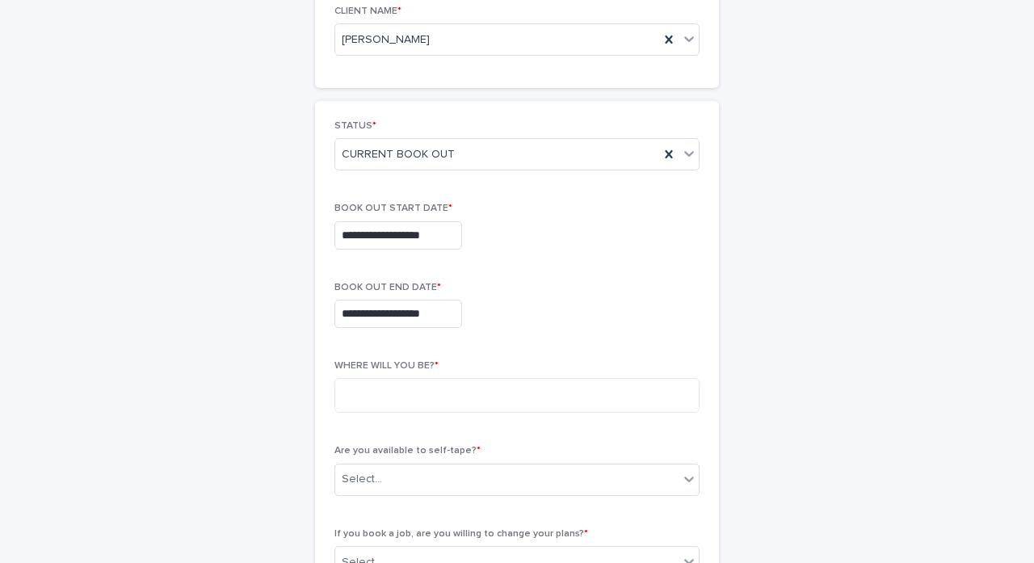
scroll to position [157, 0]
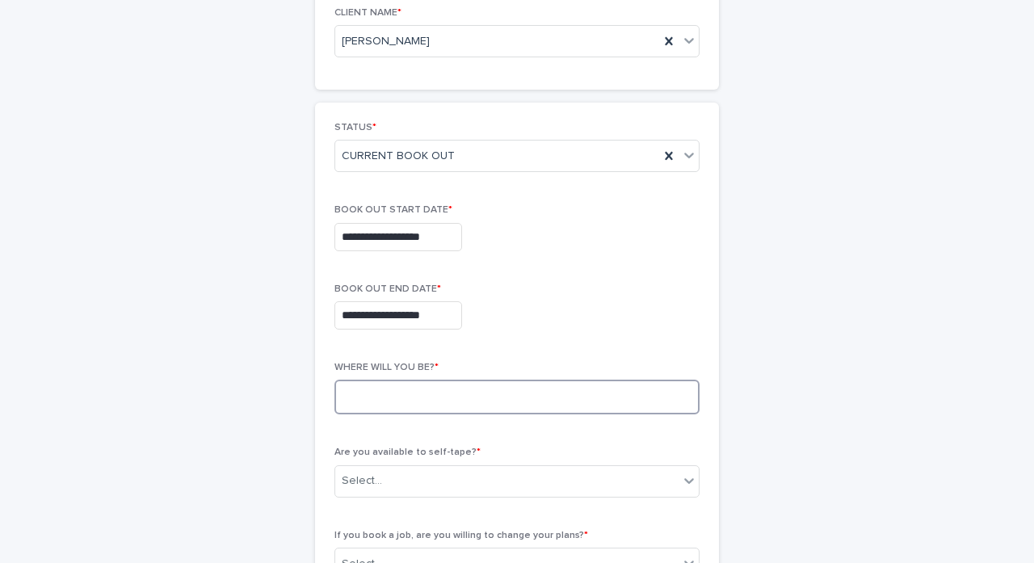
click at [516, 386] on textarea at bounding box center [516, 397] width 365 height 35
type textarea "**********"
click at [517, 479] on div "Select..." at bounding box center [506, 481] width 343 height 27
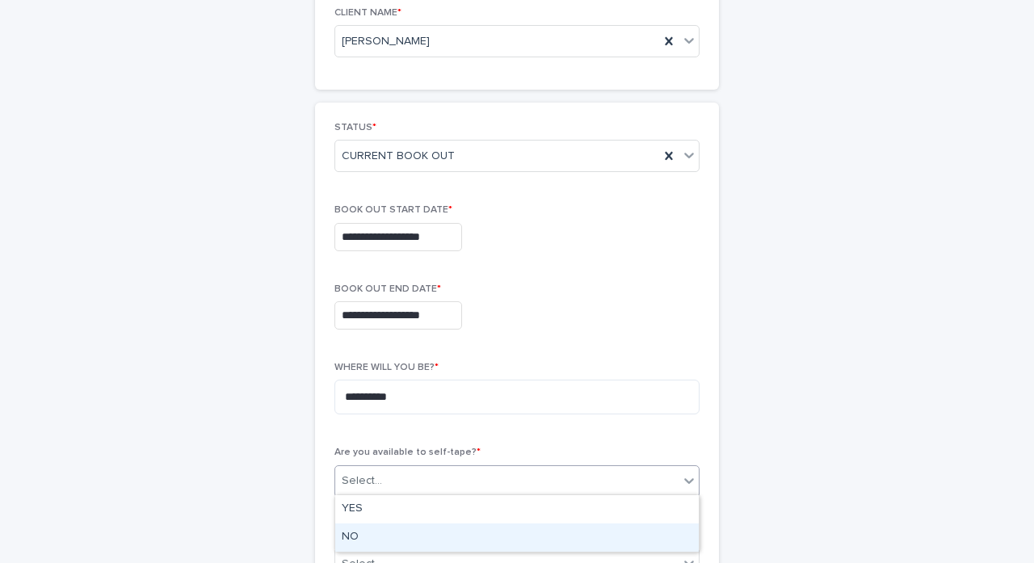
click at [450, 532] on div "NO" at bounding box center [517, 538] width 364 height 28
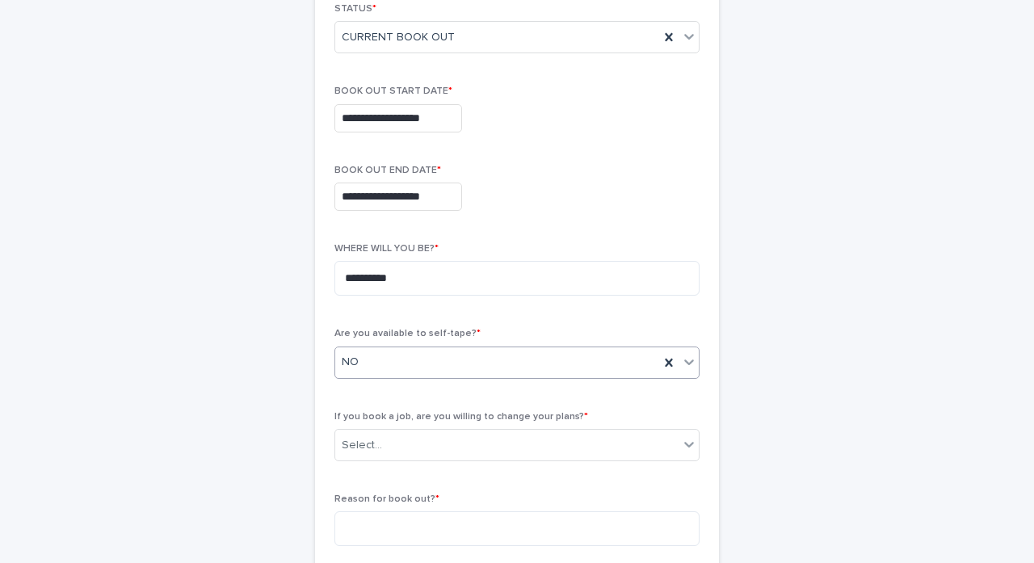
scroll to position [297, 0]
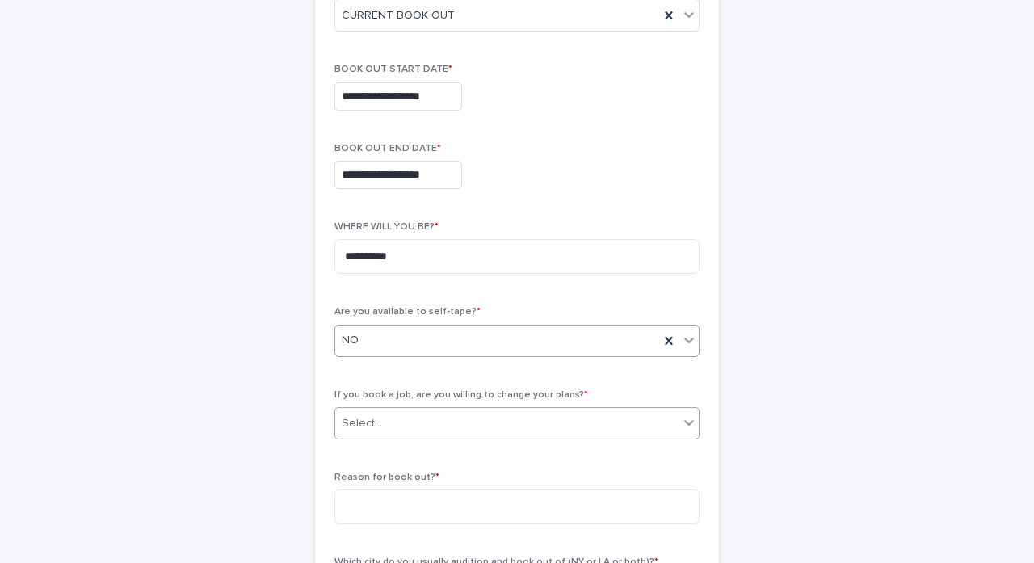
click at [452, 417] on div "Select..." at bounding box center [506, 423] width 343 height 27
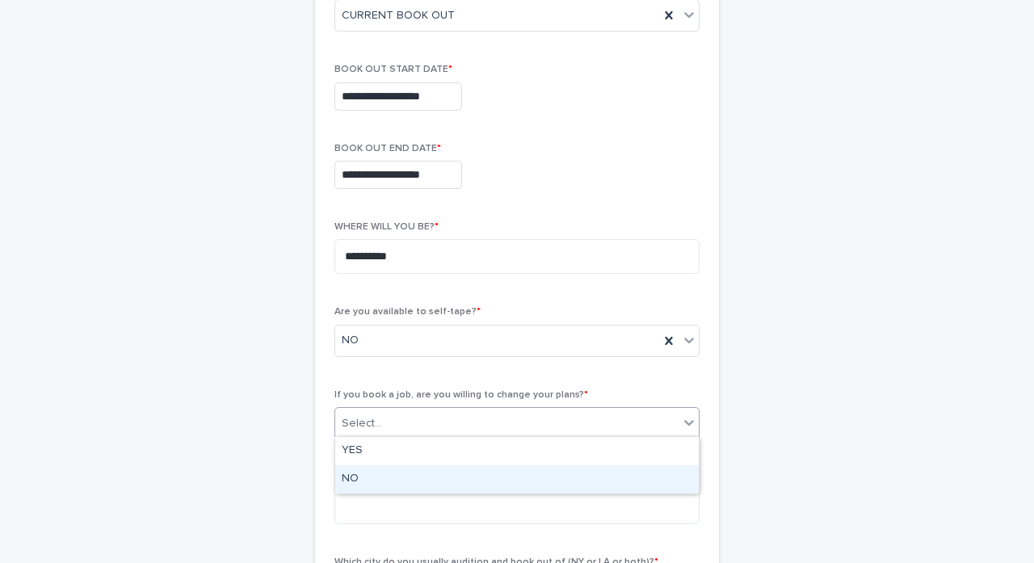
click at [443, 470] on div "NO" at bounding box center [517, 479] width 364 height 28
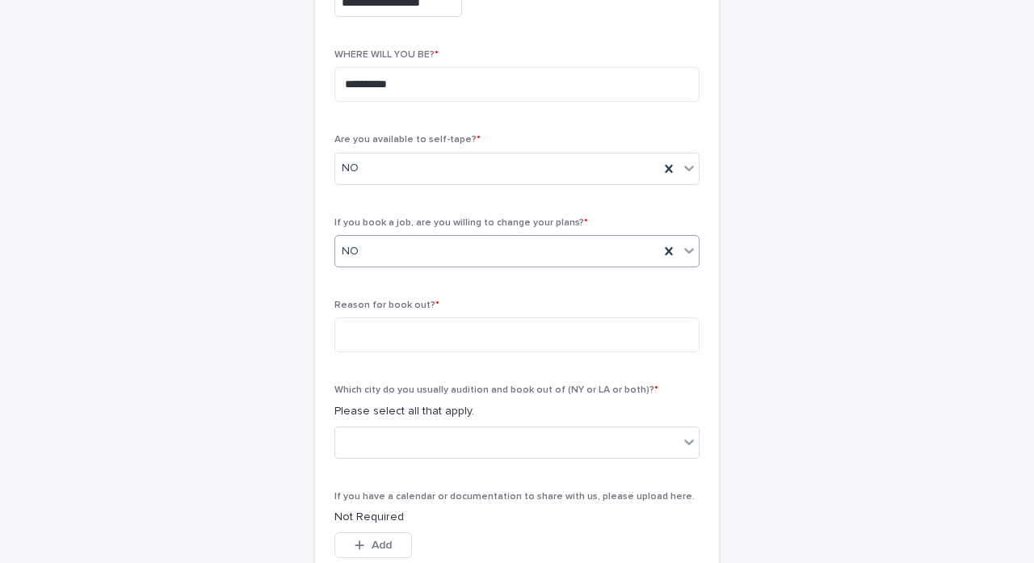
scroll to position [470, 0]
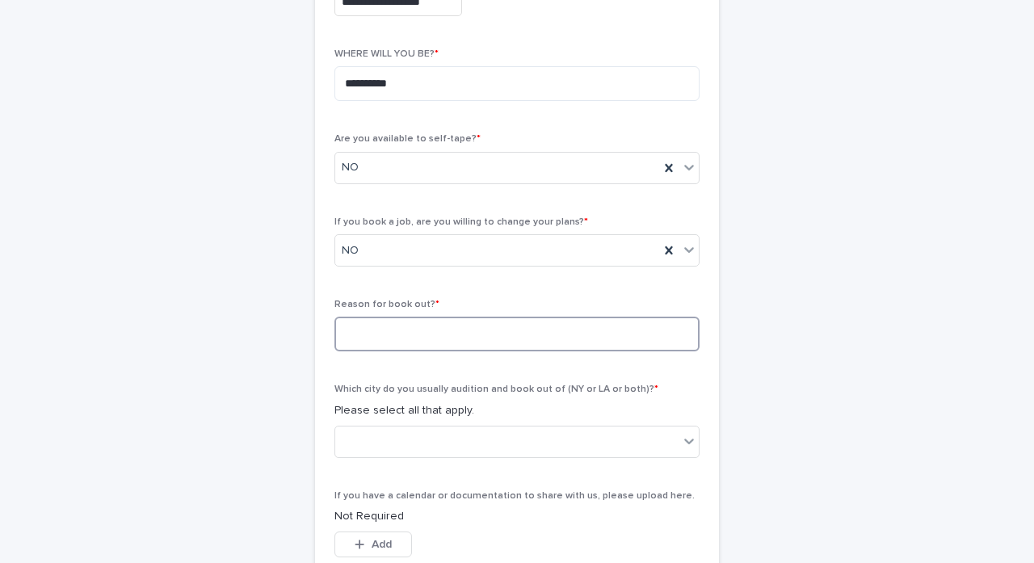
click at [452, 317] on textarea at bounding box center [516, 334] width 365 height 35
type textarea "**********"
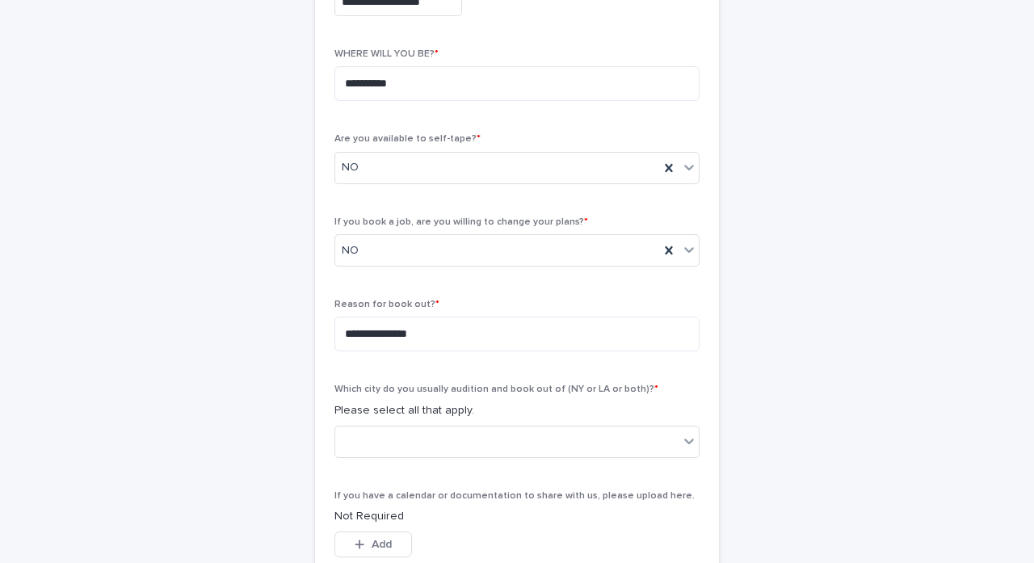
click at [557, 414] on p "Please select all that apply." at bounding box center [516, 410] width 365 height 17
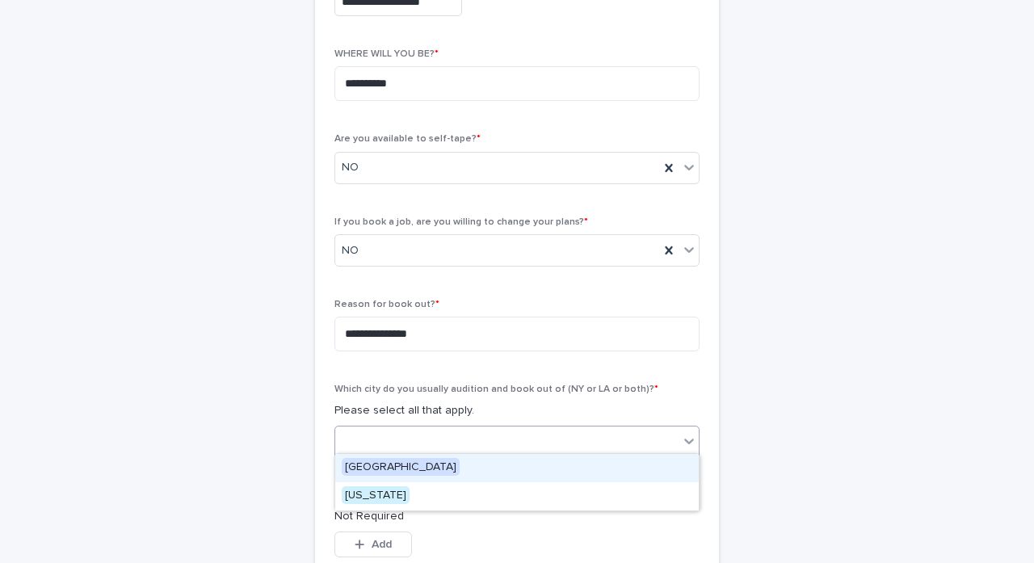
click at [559, 446] on div at bounding box center [506, 441] width 343 height 27
click at [474, 465] on div "[GEOGRAPHIC_DATA]" at bounding box center [517, 468] width 364 height 28
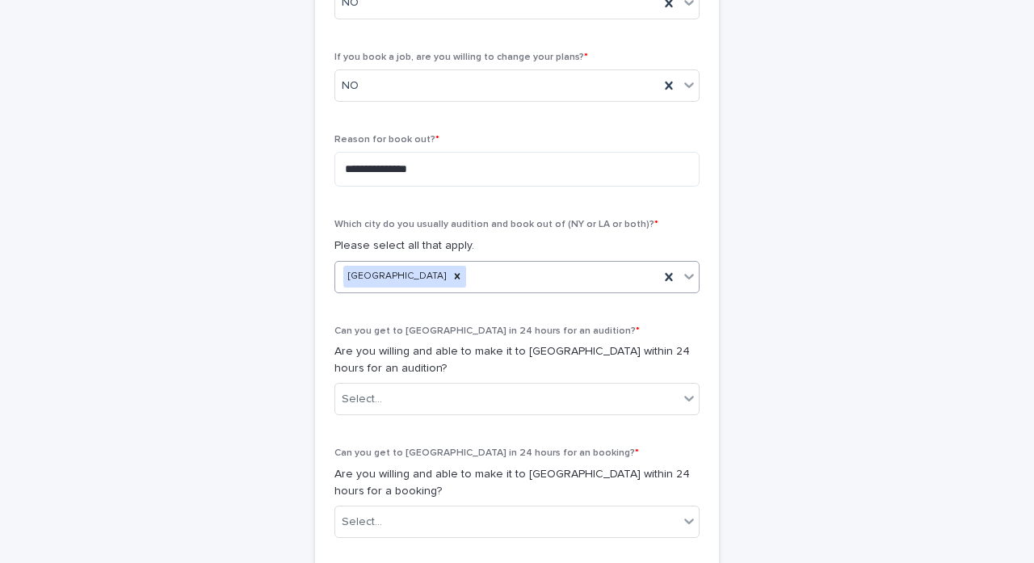
scroll to position [634, 0]
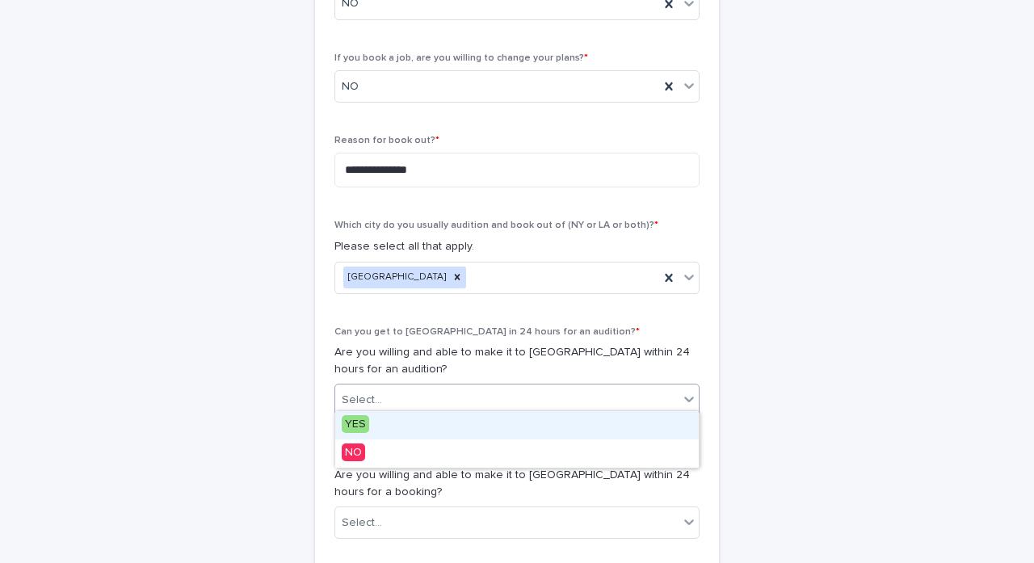
click at [440, 406] on div "Select..." at bounding box center [506, 400] width 343 height 27
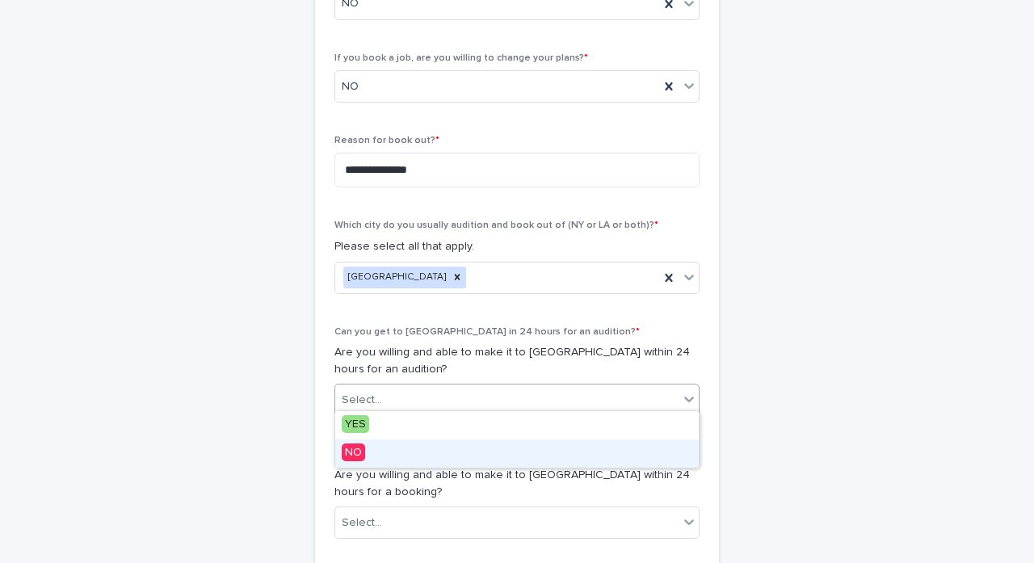
click at [415, 461] on div "NO" at bounding box center [517, 454] width 364 height 28
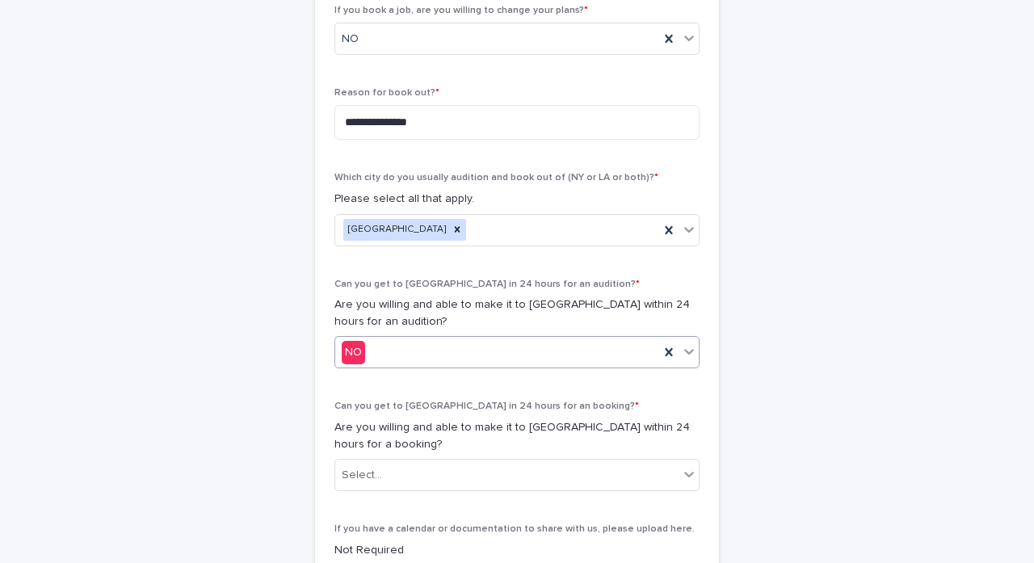
scroll to position [698, 0]
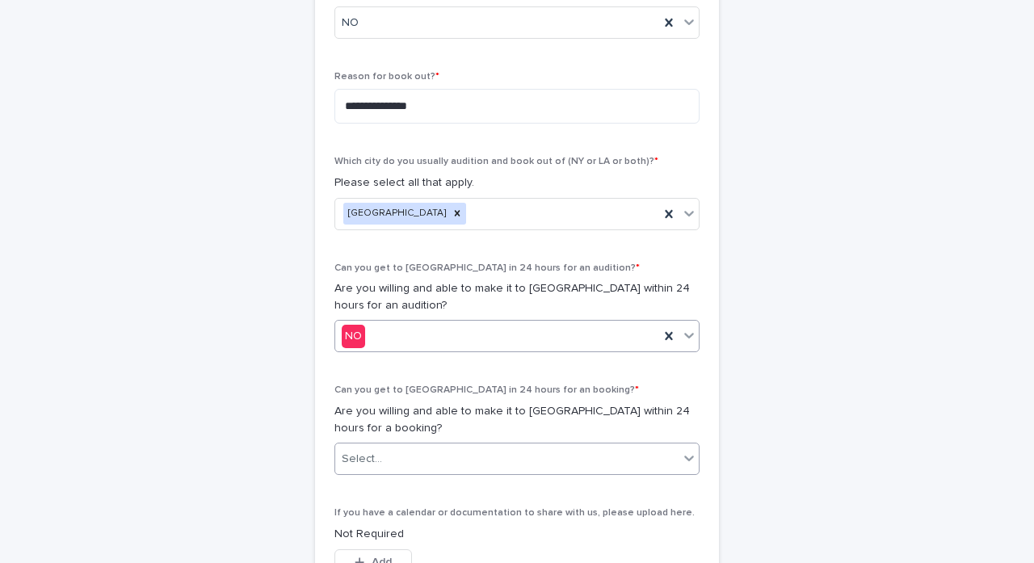
click at [415, 443] on div "Select..." at bounding box center [516, 459] width 365 height 32
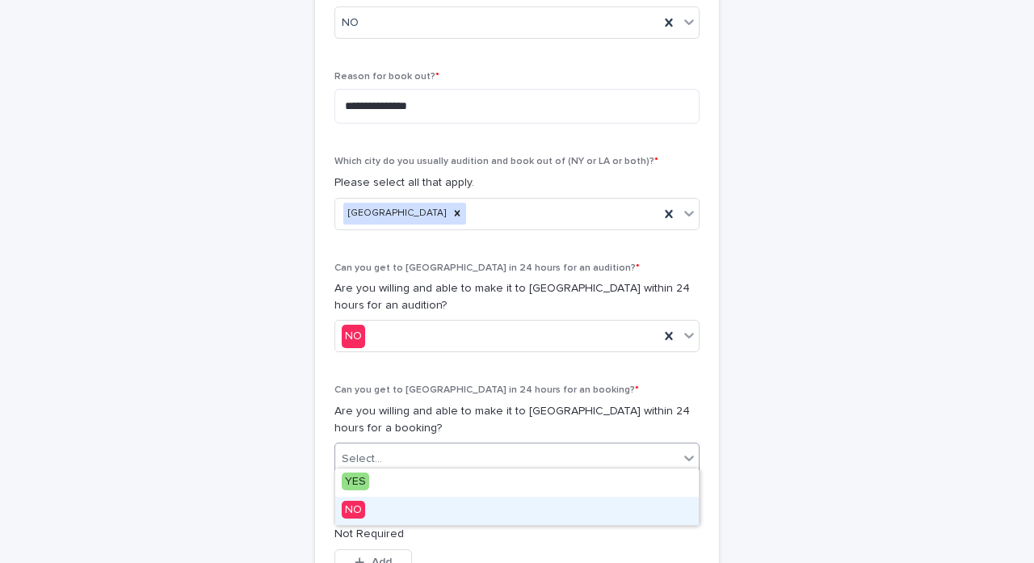
click at [407, 516] on div "NO" at bounding box center [517, 511] width 364 height 28
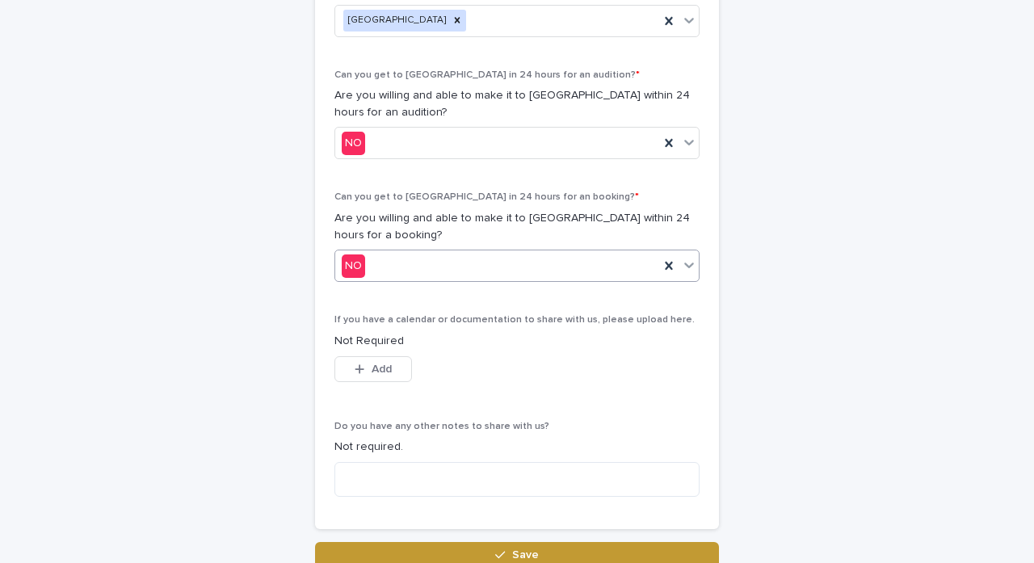
scroll to position [889, 0]
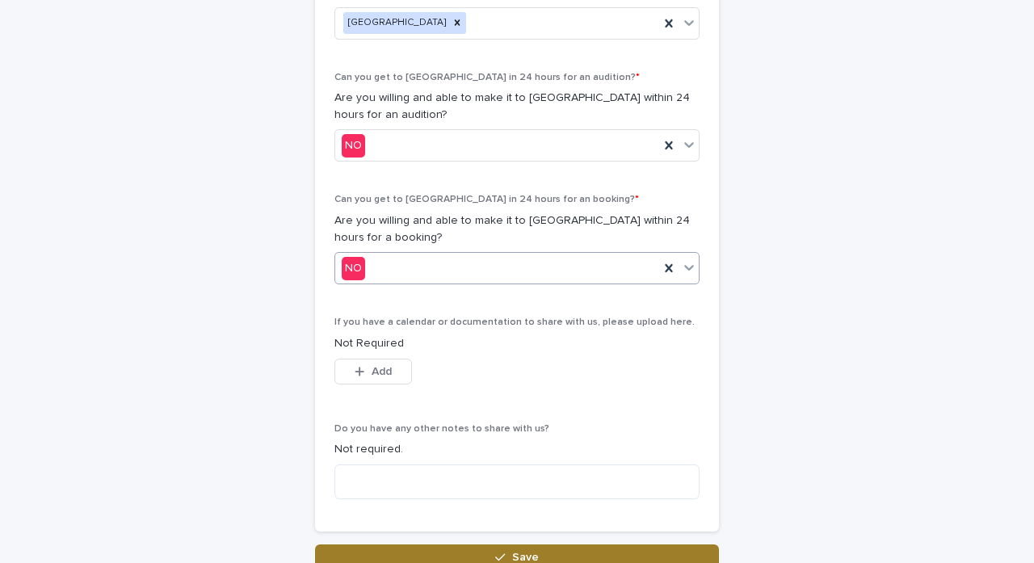
click at [465, 557] on button "Save" at bounding box center [517, 558] width 404 height 26
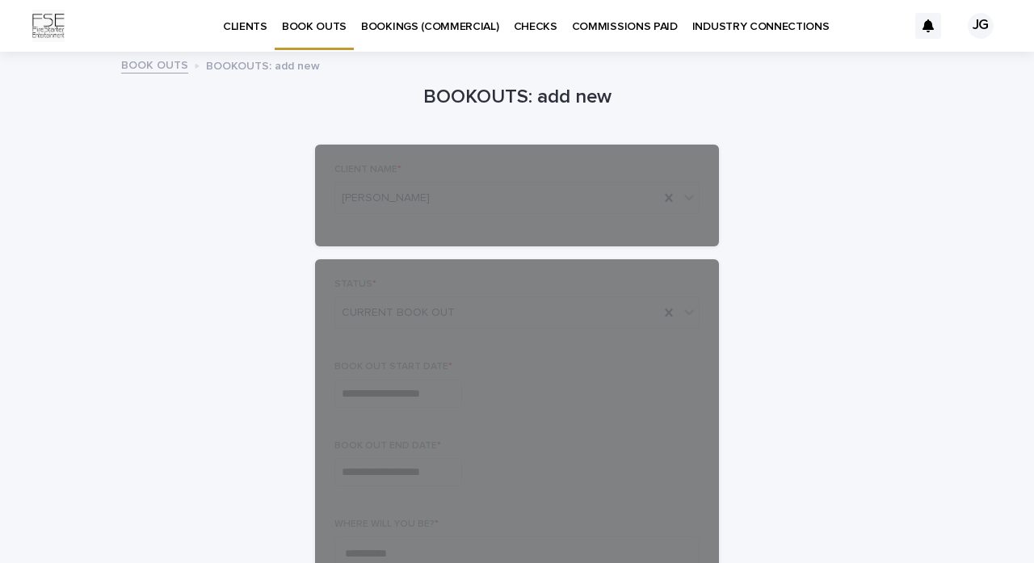
scroll to position [0, 0]
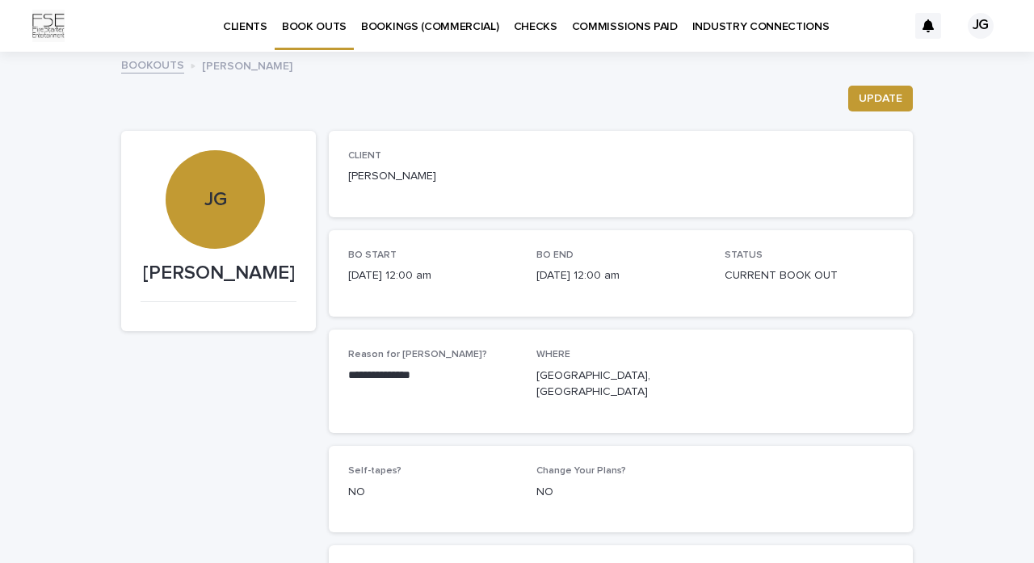
click at [774, 32] on p "INDUSTRY CONNECTIONS" at bounding box center [760, 17] width 137 height 34
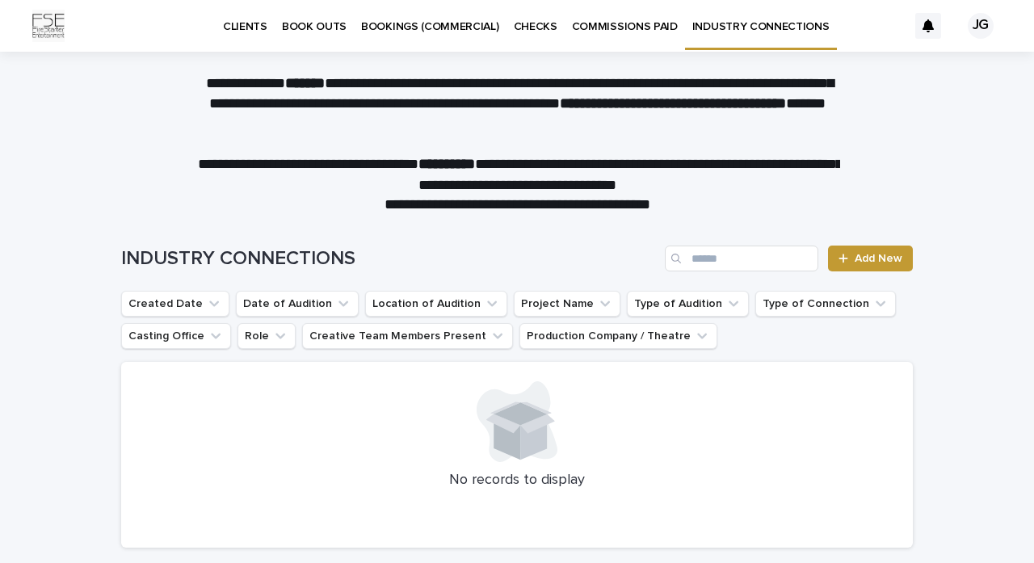
click at [610, 351] on ul "Created Date Date of Audition Location of Audition Project Name Type of Auditio…" at bounding box center [517, 320] width 798 height 65
click at [610, 344] on button "Production Company / Theatre" at bounding box center [618, 336] width 198 height 26
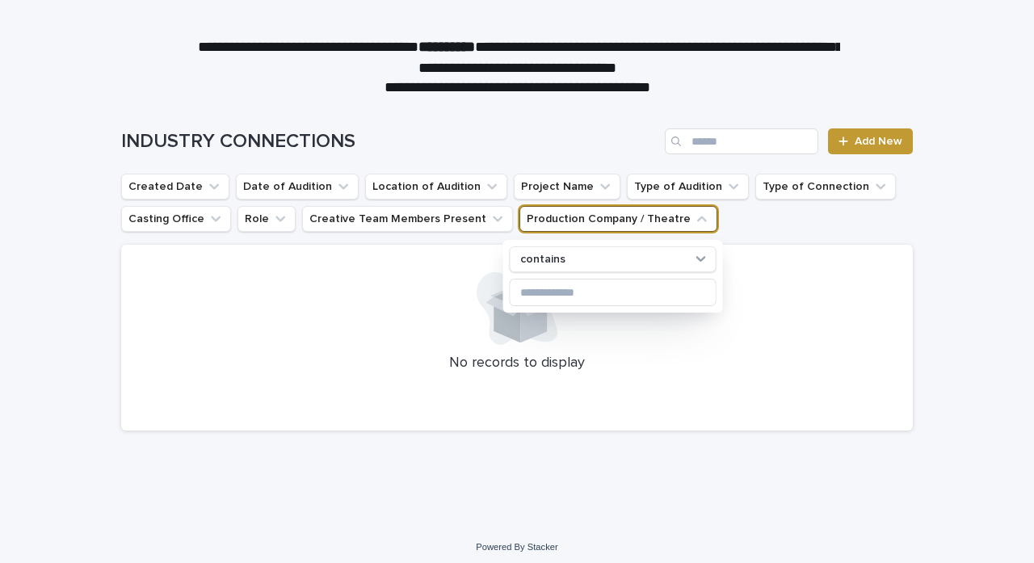
scroll to position [116, 0]
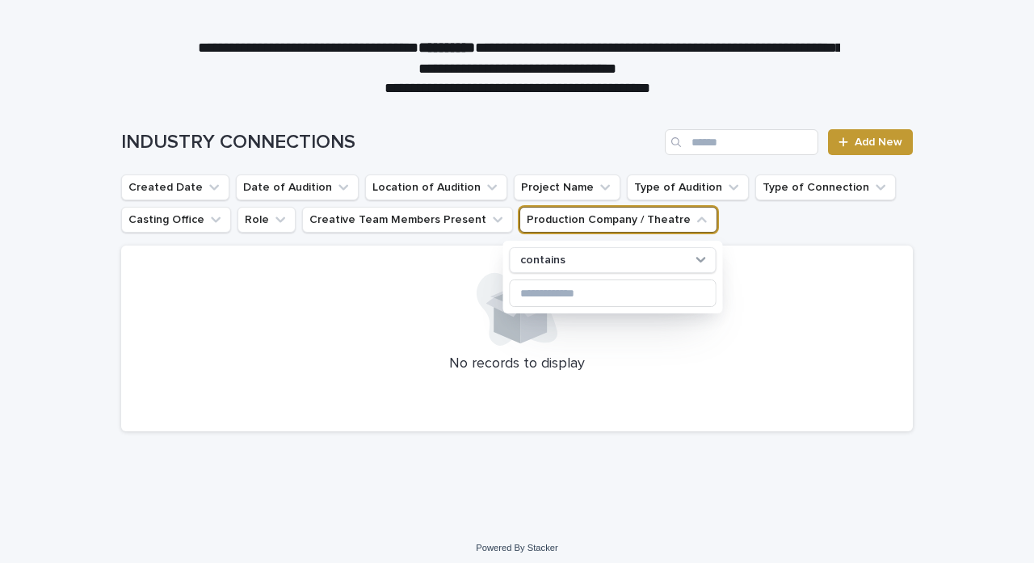
click at [885, 128] on div "INDUSTRY CONNECTIONS Add New" at bounding box center [517, 136] width 792 height 78
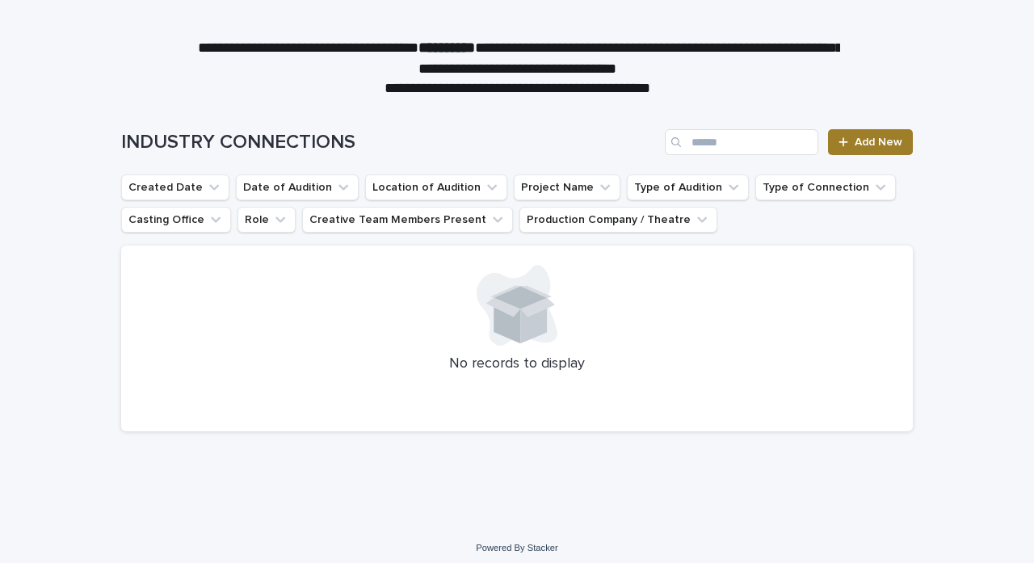
click at [878, 138] on span "Add New" at bounding box center [879, 142] width 48 height 11
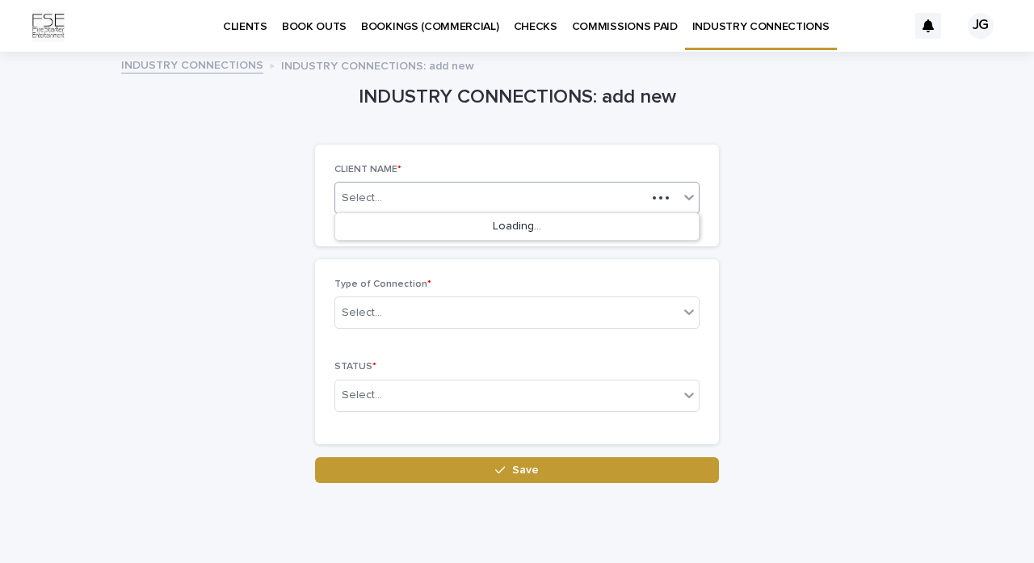
click at [427, 196] on div "Select..." at bounding box center [490, 198] width 311 height 27
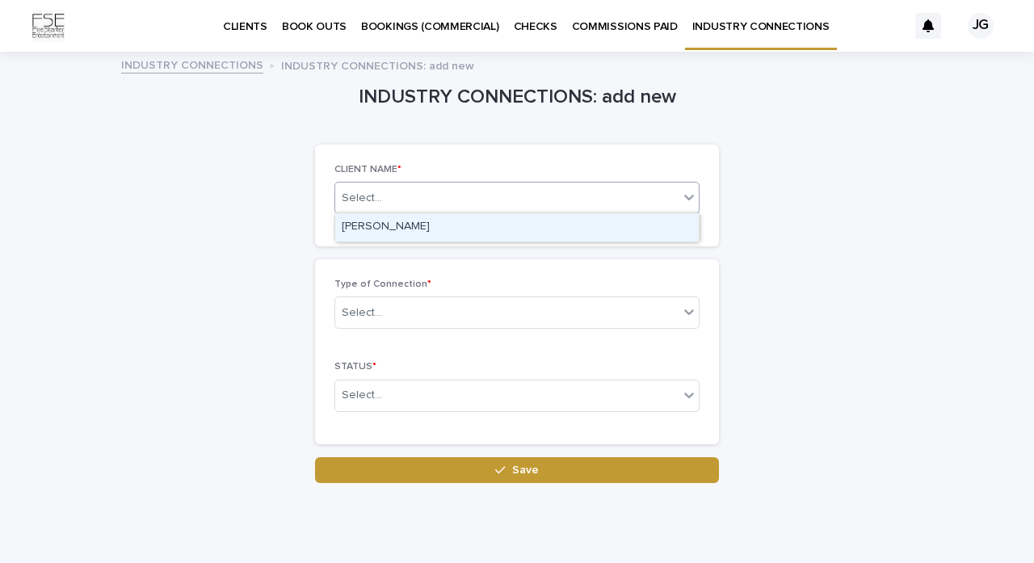
click at [481, 232] on div "[PERSON_NAME]" at bounding box center [517, 227] width 364 height 28
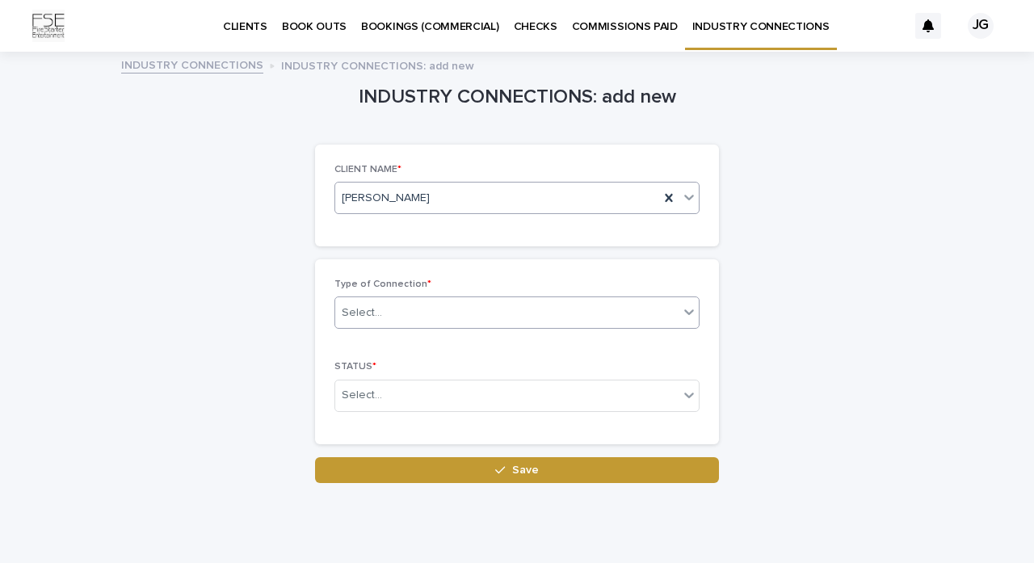
click at [442, 309] on div "Select..." at bounding box center [516, 313] width 365 height 32
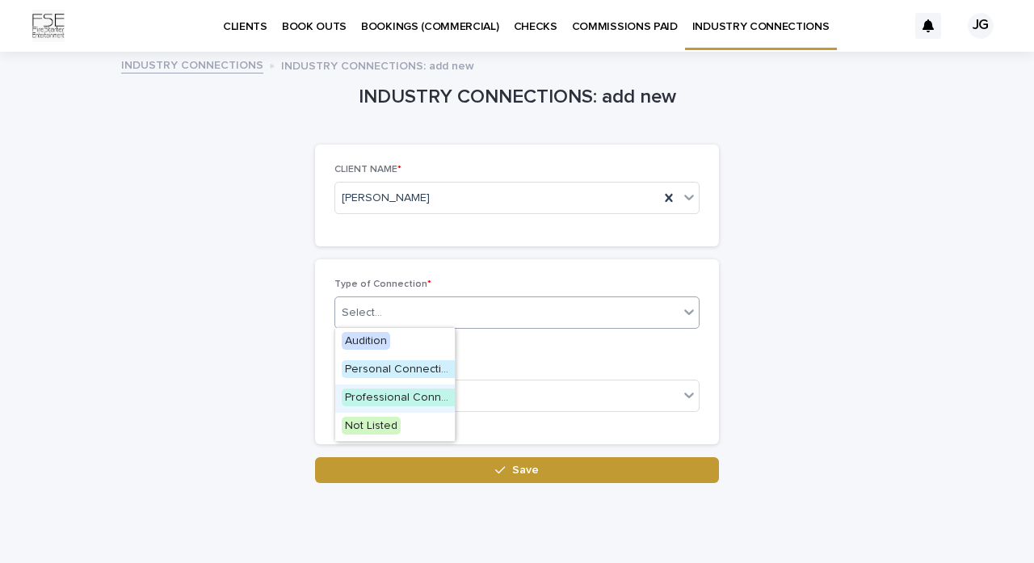
click at [425, 395] on span "Professional Connection" at bounding box center [409, 398] width 135 height 18
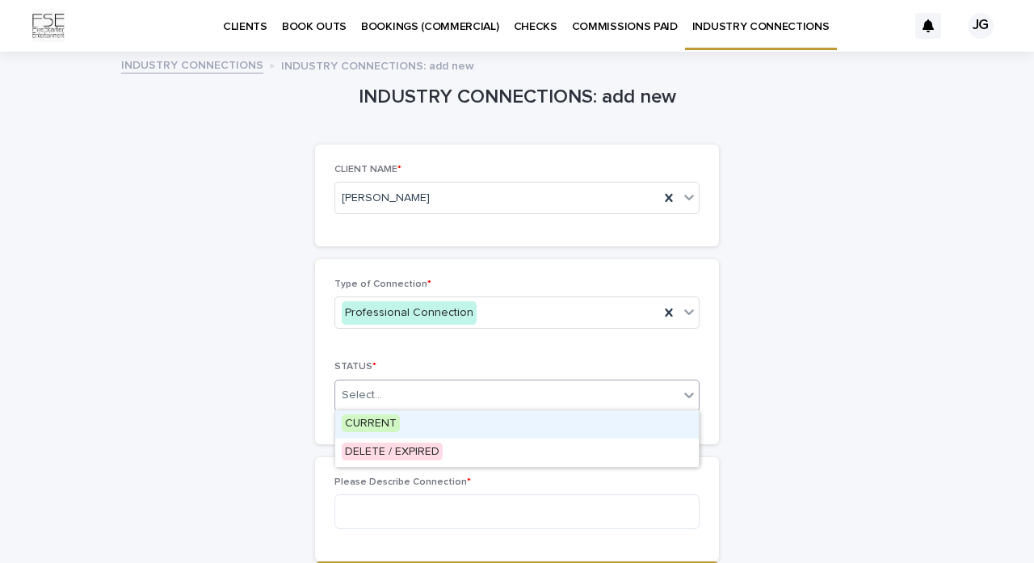
click at [422, 389] on div "Select..." at bounding box center [506, 395] width 343 height 27
click at [409, 425] on div "CURRENT" at bounding box center [517, 424] width 364 height 28
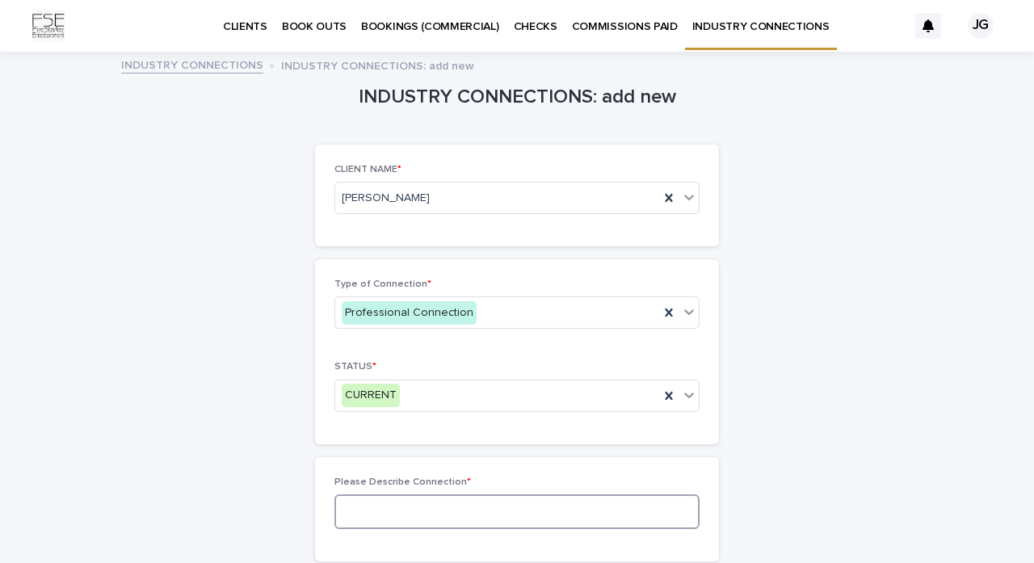
click at [393, 507] on textarea at bounding box center [516, 511] width 365 height 35
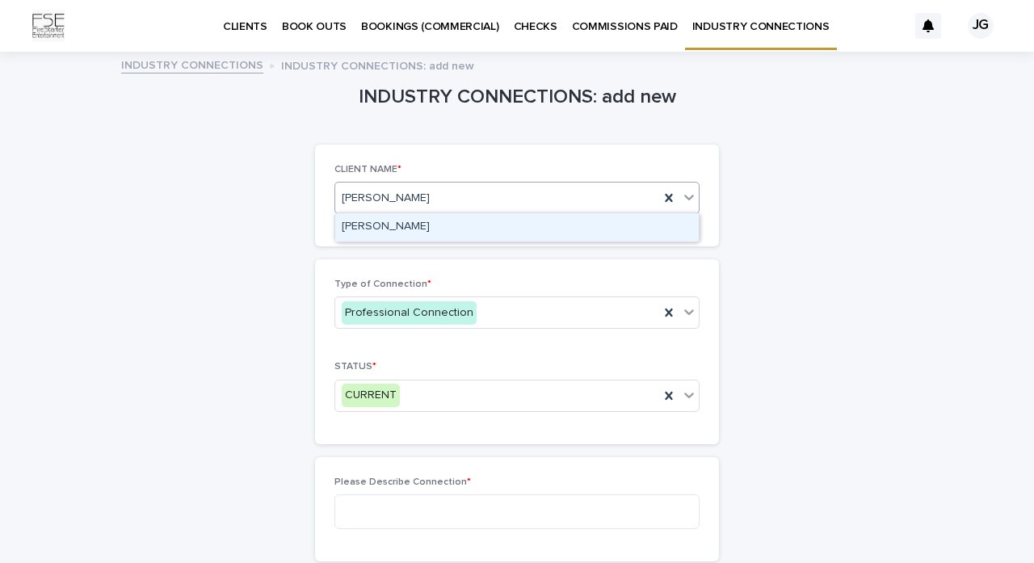
click at [623, 195] on div "[PERSON_NAME]" at bounding box center [497, 198] width 324 height 27
click at [624, 195] on div "[PERSON_NAME]" at bounding box center [497, 198] width 324 height 27
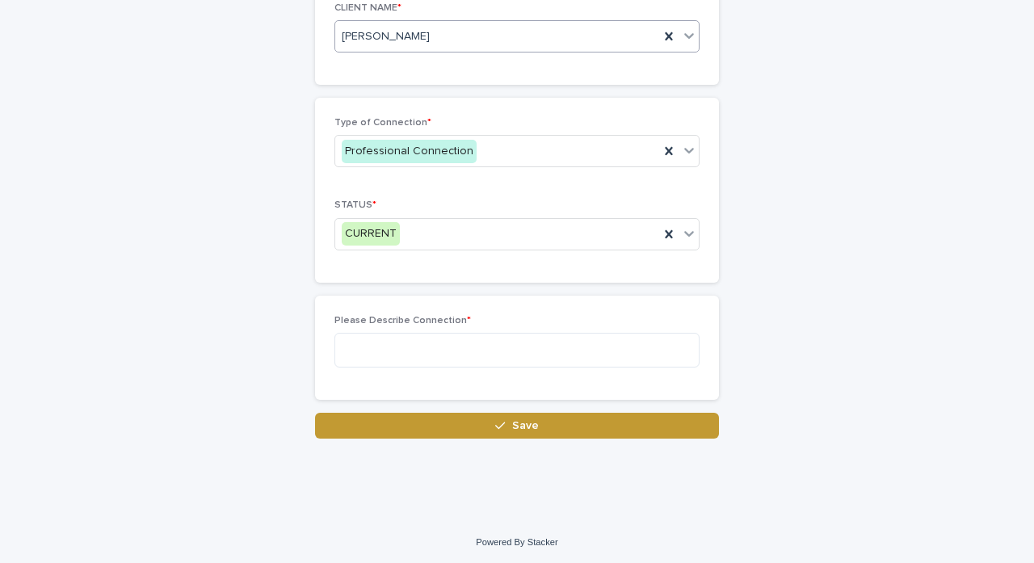
scroll to position [161, 0]
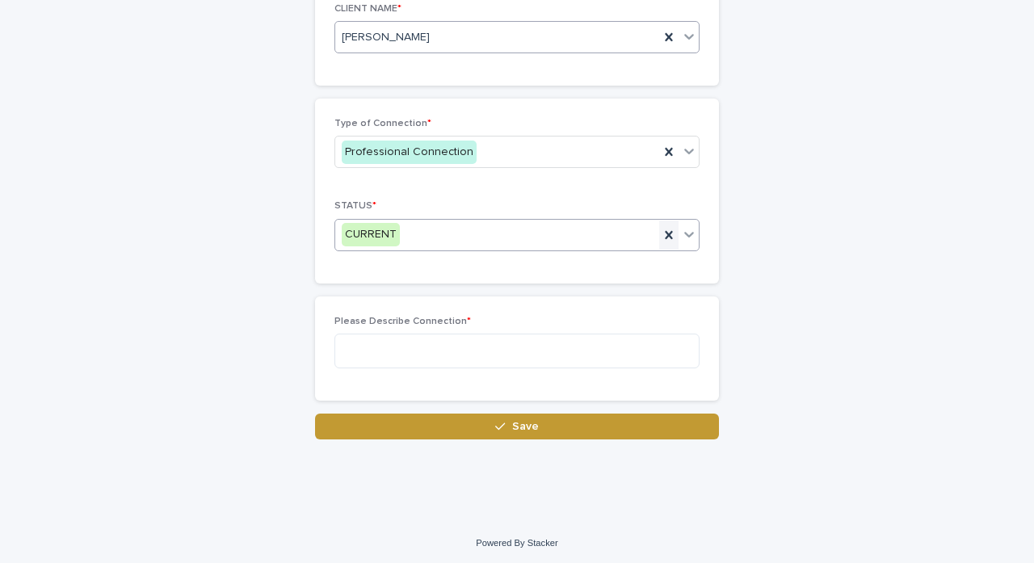
click at [671, 227] on icon at bounding box center [669, 235] width 16 height 16
click at [668, 141] on div at bounding box center [668, 151] width 19 height 29
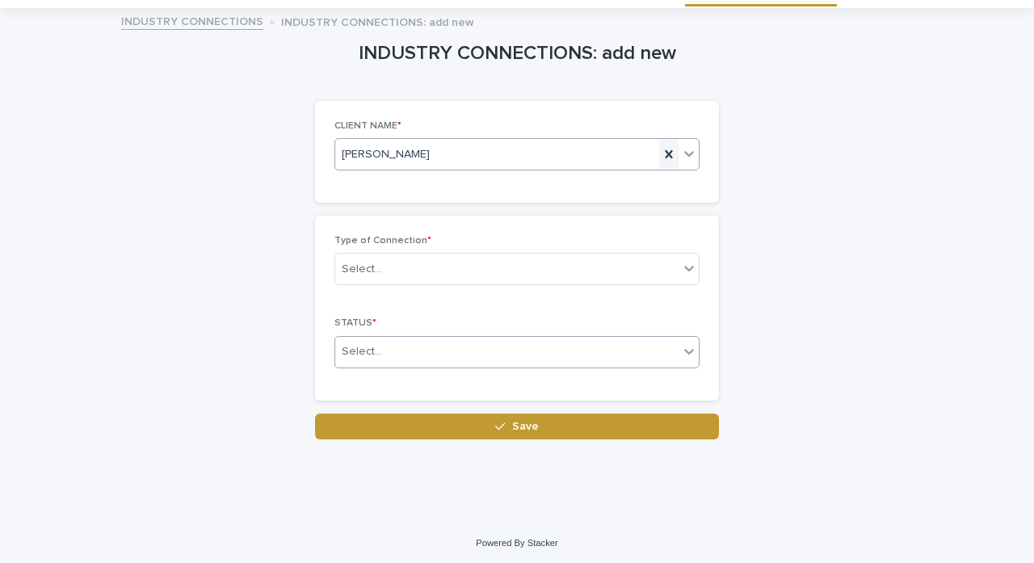
click at [670, 162] on div at bounding box center [668, 154] width 19 height 29
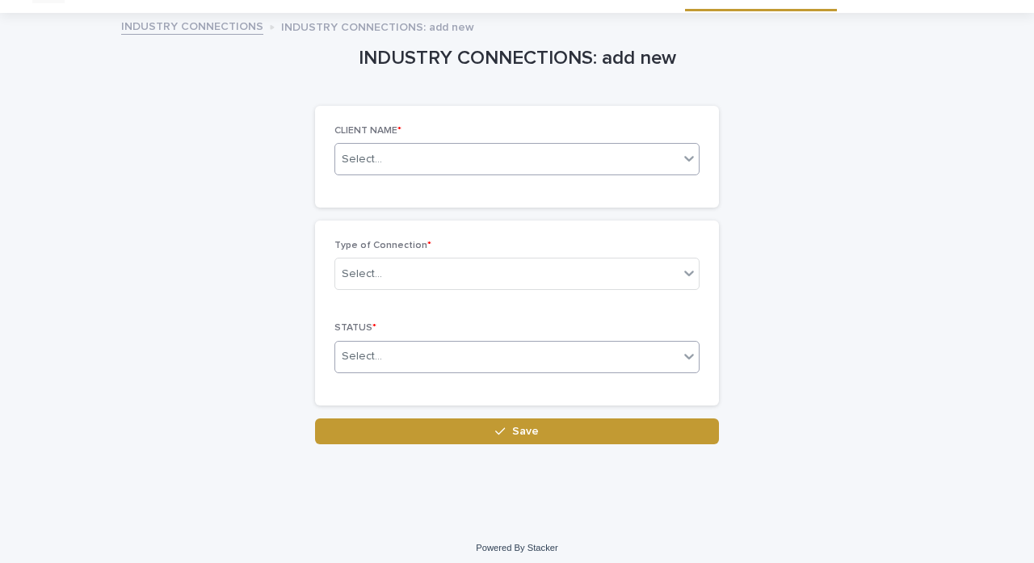
click at [233, 25] on link "INDUSTRY CONNECTIONS" at bounding box center [192, 25] width 142 height 19
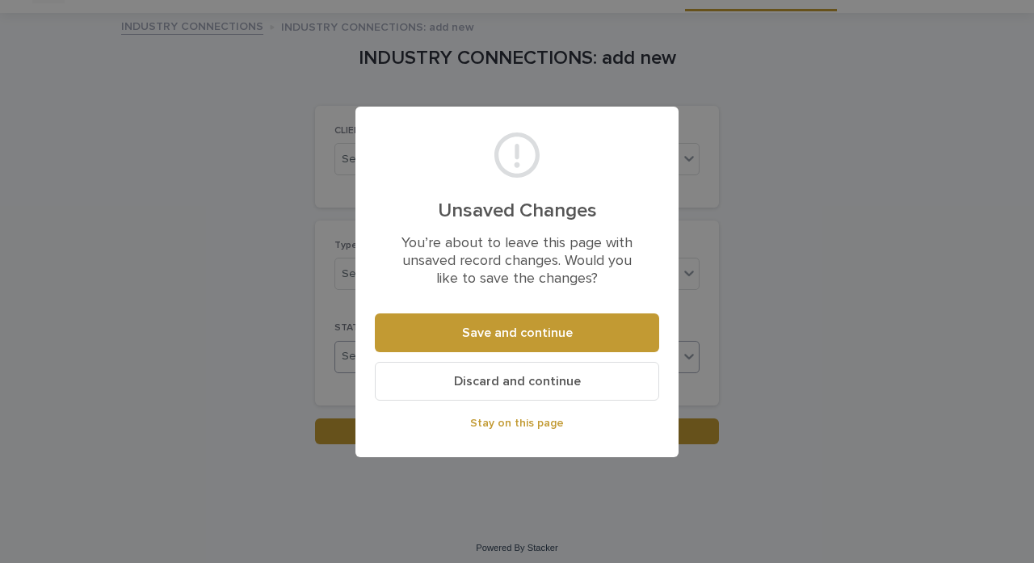
click at [532, 385] on span "Discard and continue" at bounding box center [517, 381] width 127 height 13
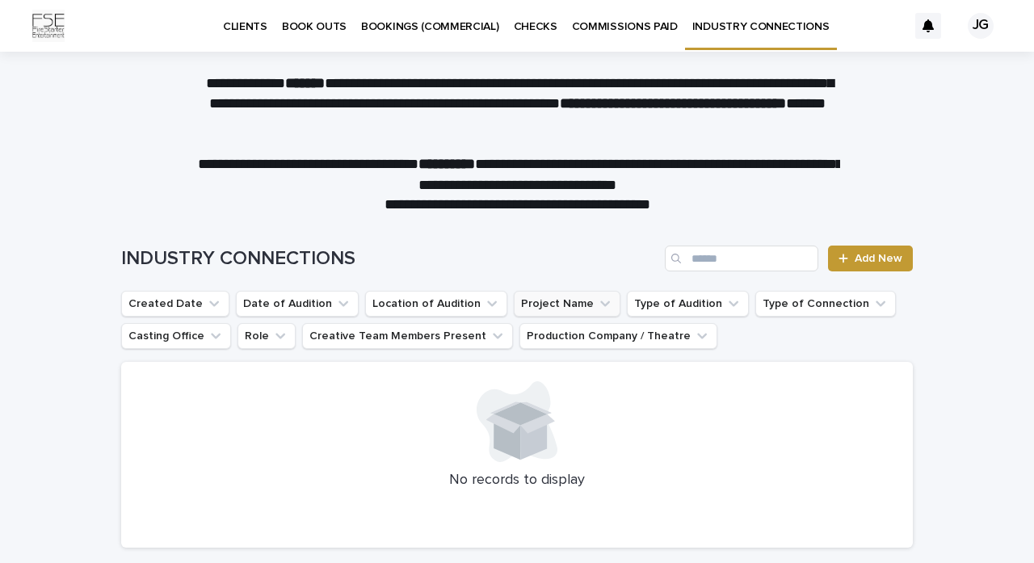
click at [561, 310] on button "Project Name" at bounding box center [567, 304] width 107 height 26
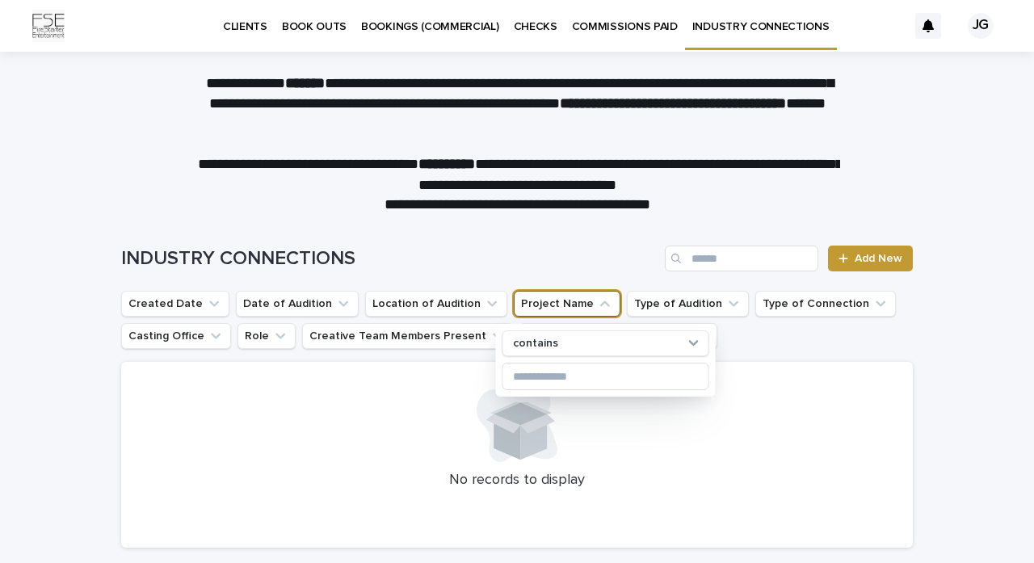
click at [561, 310] on button "Project Name" at bounding box center [567, 304] width 107 height 26
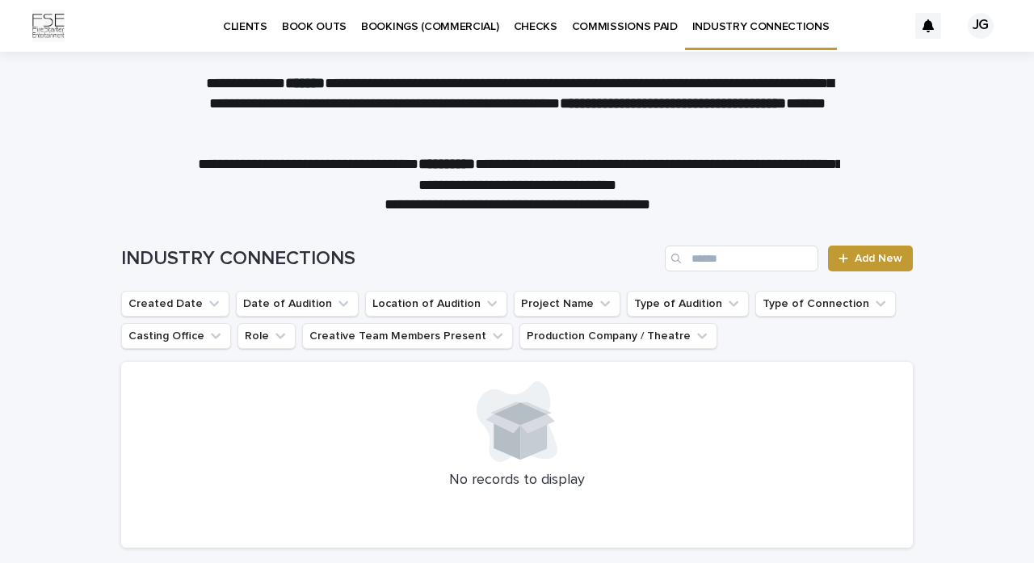
click at [990, 40] on div "JG" at bounding box center [958, 26] width 86 height 68
click at [982, 23] on div "JG" at bounding box center [981, 26] width 26 height 26
click at [920, 26] on div at bounding box center [517, 26] width 1034 height 52
click at [923, 27] on icon at bounding box center [928, 25] width 11 height 13
click at [619, 24] on p "COMMISSIONS PAID" at bounding box center [625, 17] width 106 height 34
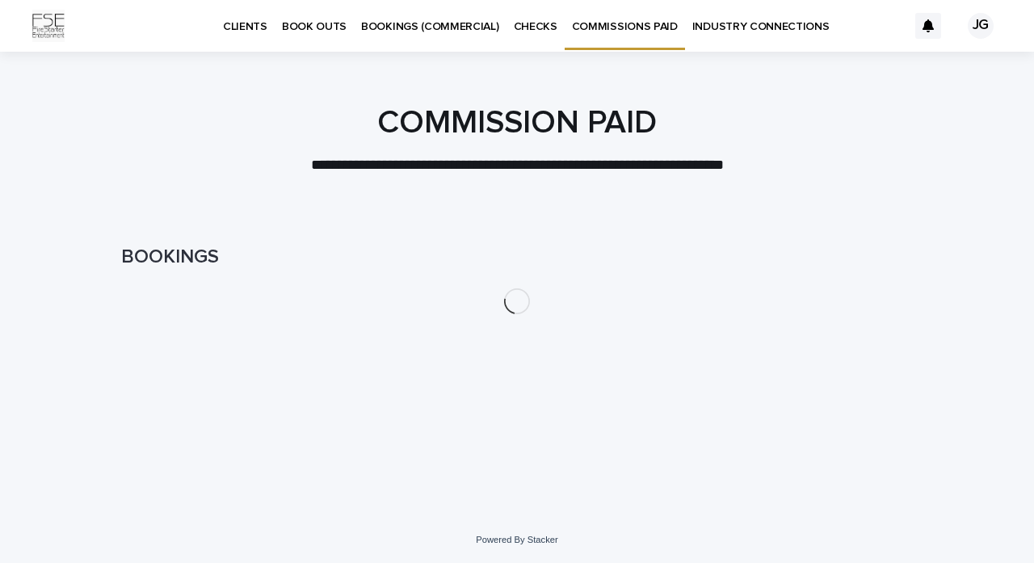
click at [619, 24] on p "COMMISSIONS PAID" at bounding box center [625, 17] width 106 height 34
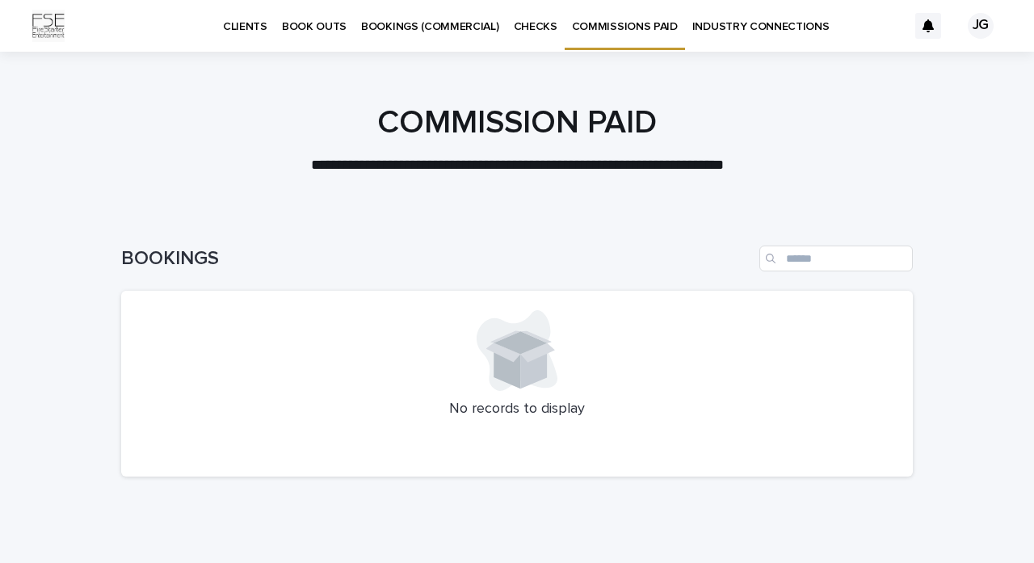
click at [526, 26] on p "CHECKS" at bounding box center [536, 17] width 44 height 34
